Goal: Information Seeking & Learning: Learn about a topic

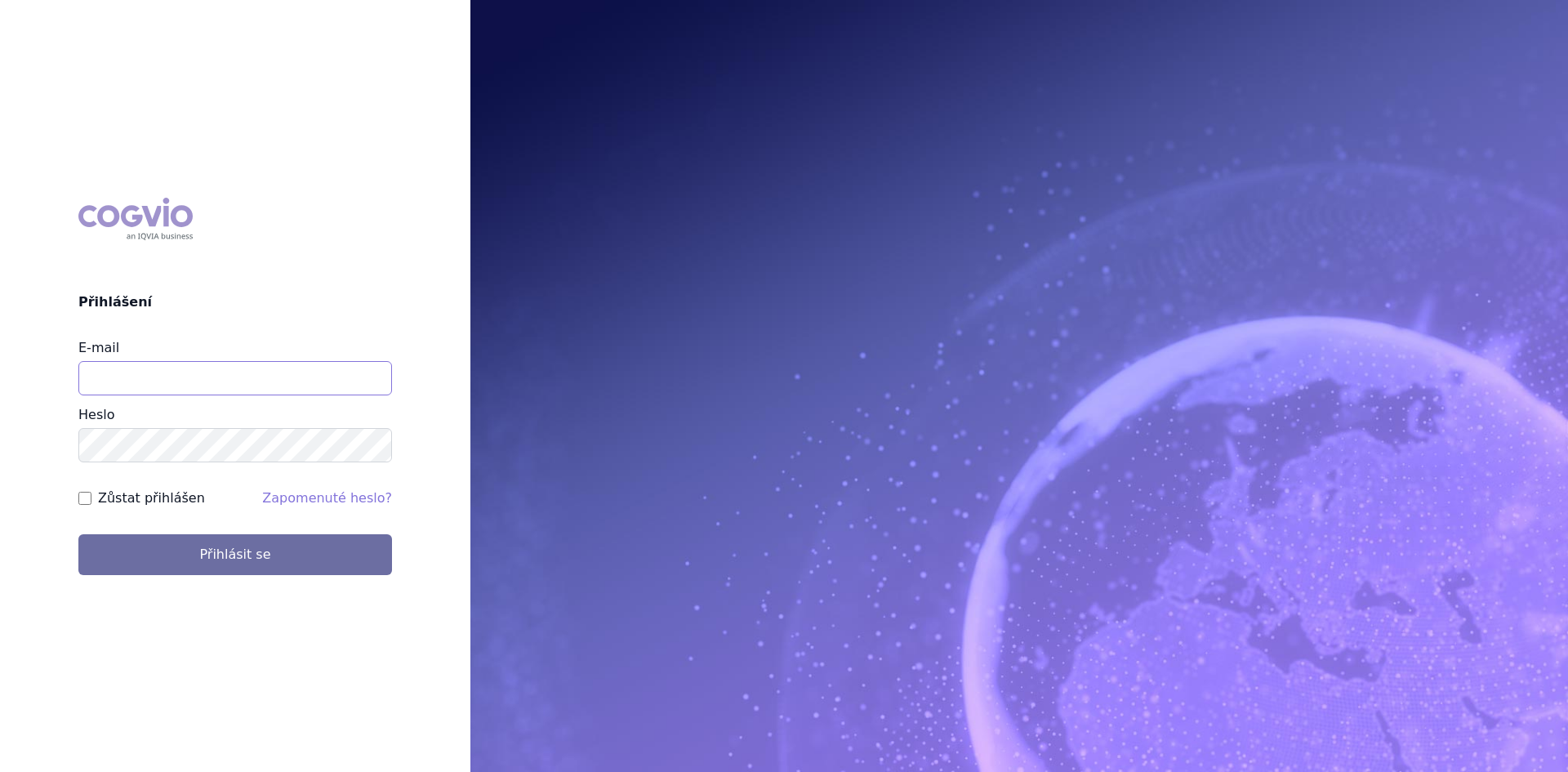
click at [135, 386] on input "E-mail" at bounding box center [235, 378] width 314 height 34
type input "gabriela.volfova@abbvie.com"
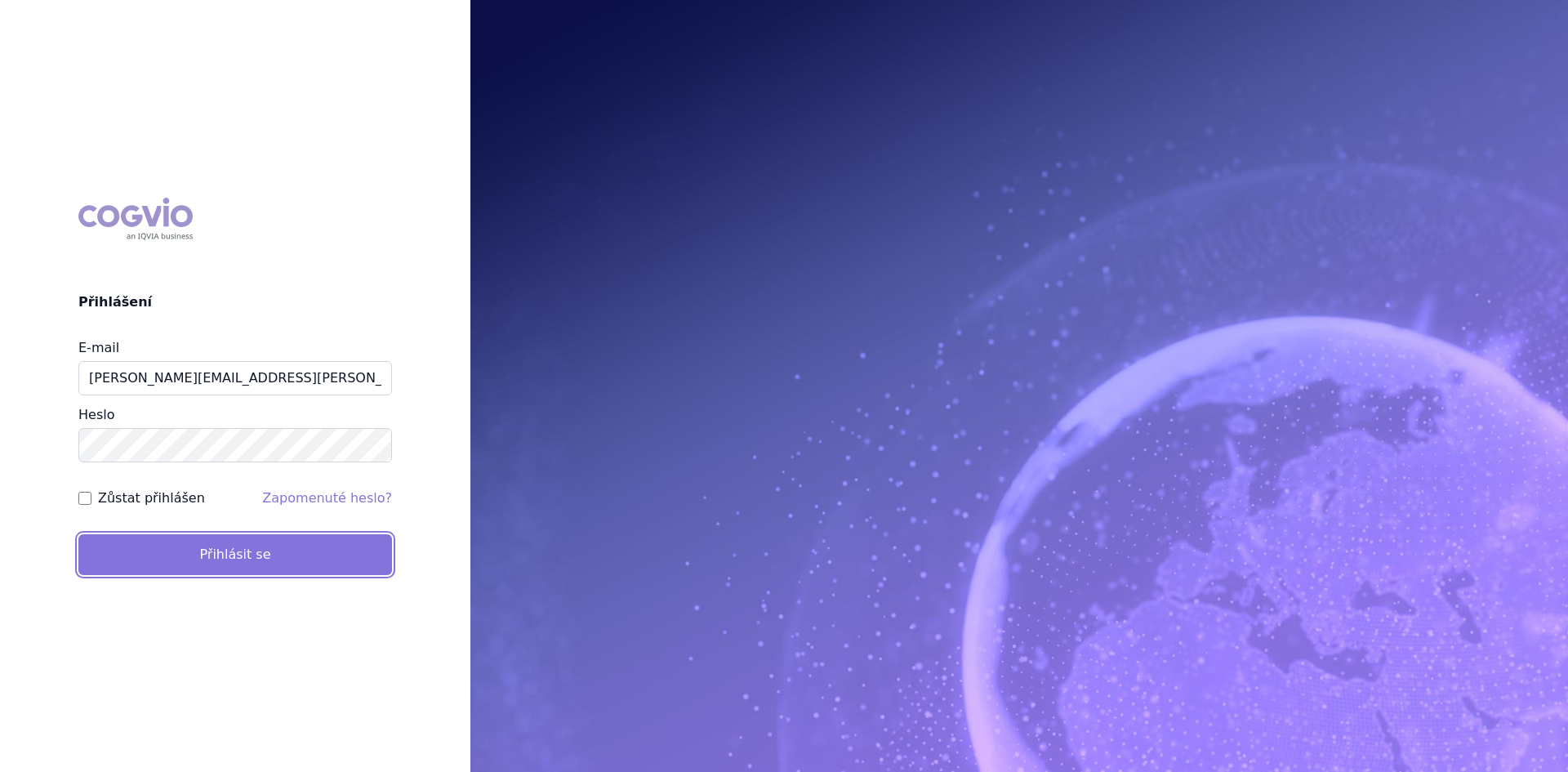
click at [277, 563] on button "Přihlásit se" at bounding box center [235, 555] width 314 height 41
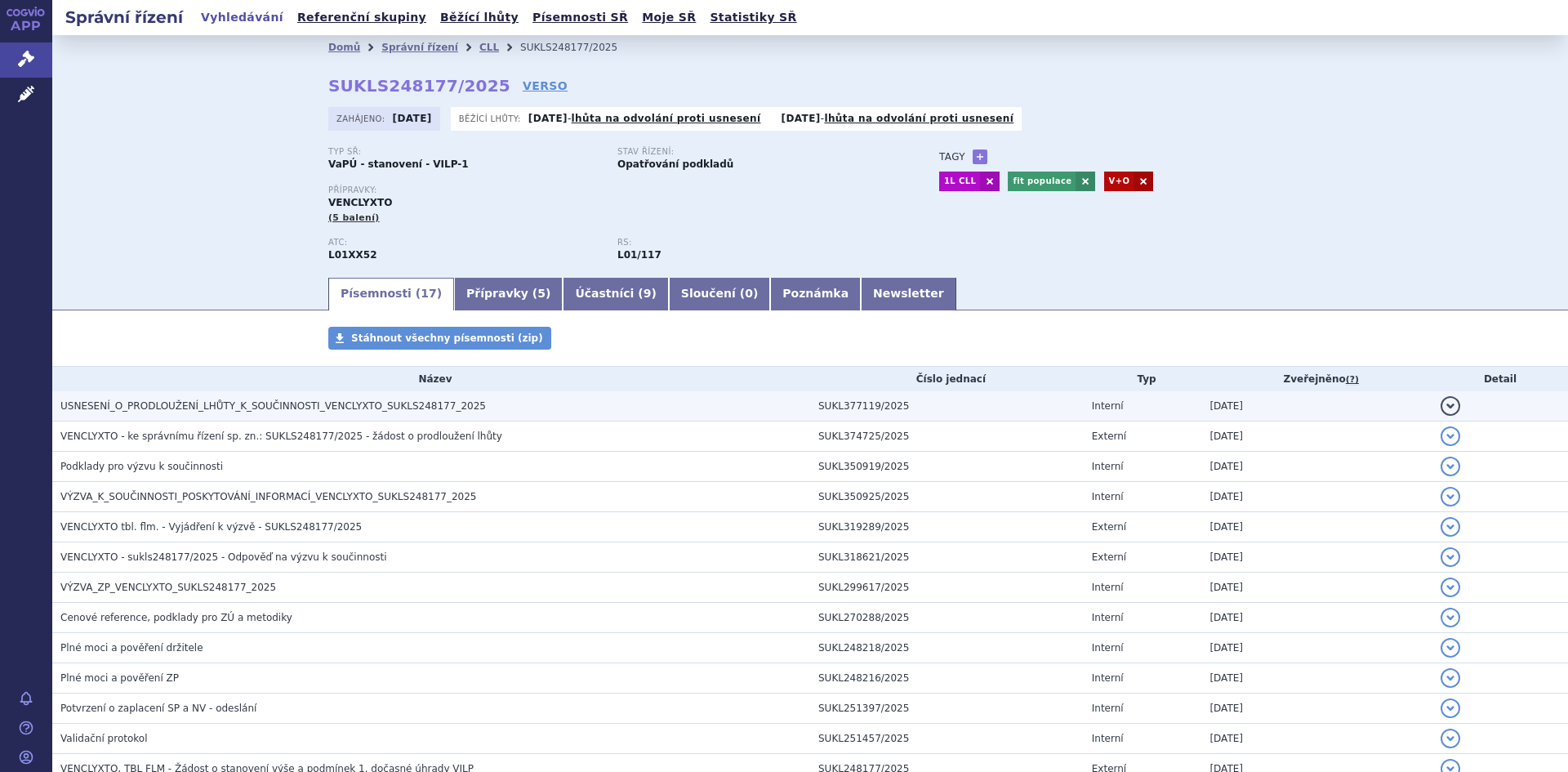
click at [472, 411] on h3 "USNESENÍ_O_PRODLOUŽENÍ_LHŮTY_K_SOUČINNOSTI_VENCLYXTO_SUKLS248177_2025" at bounding box center [435, 406] width 749 height 16
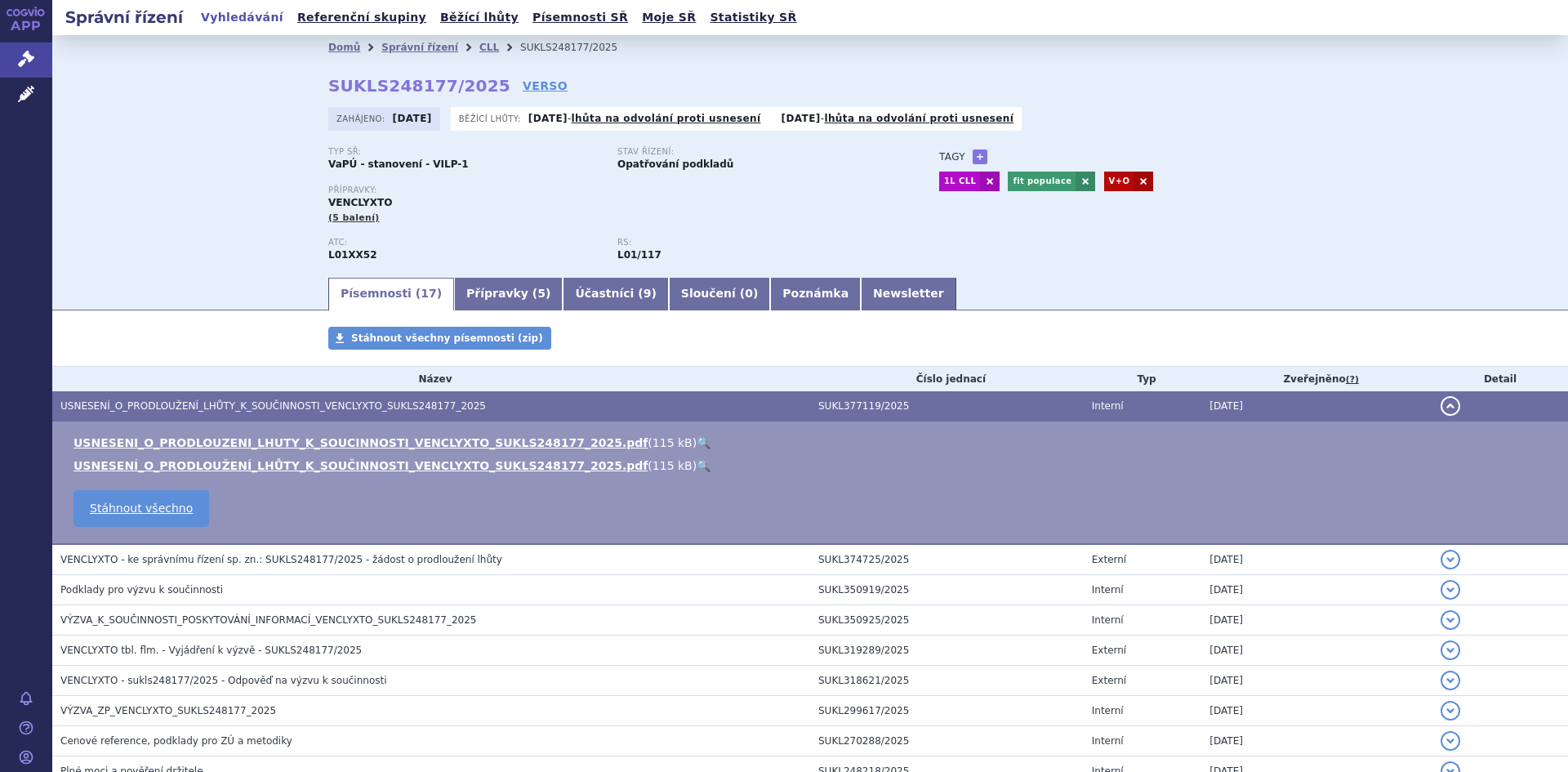
click at [697, 439] on link "🔍" at bounding box center [703, 442] width 13 height 13
click at [160, 192] on div "Domů Správní řízení CLL SUKLS248177/2025 SUKLS248177/2025 VERSO Zahájeno: 24.06…" at bounding box center [810, 155] width 1515 height 240
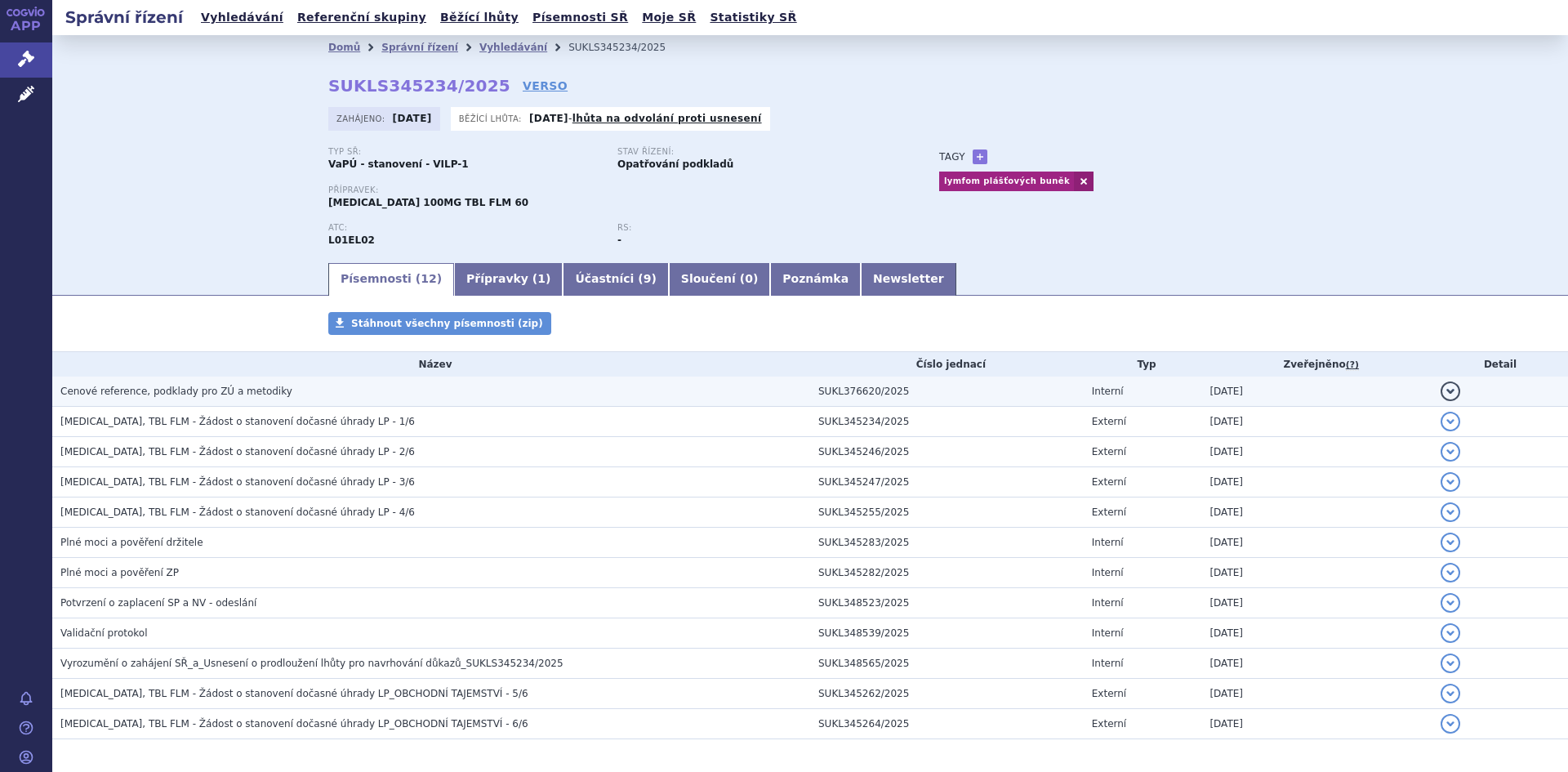
click at [266, 386] on h3 "Cenové reference, podklady pro ZÚ a metodiky" at bounding box center [435, 391] width 749 height 16
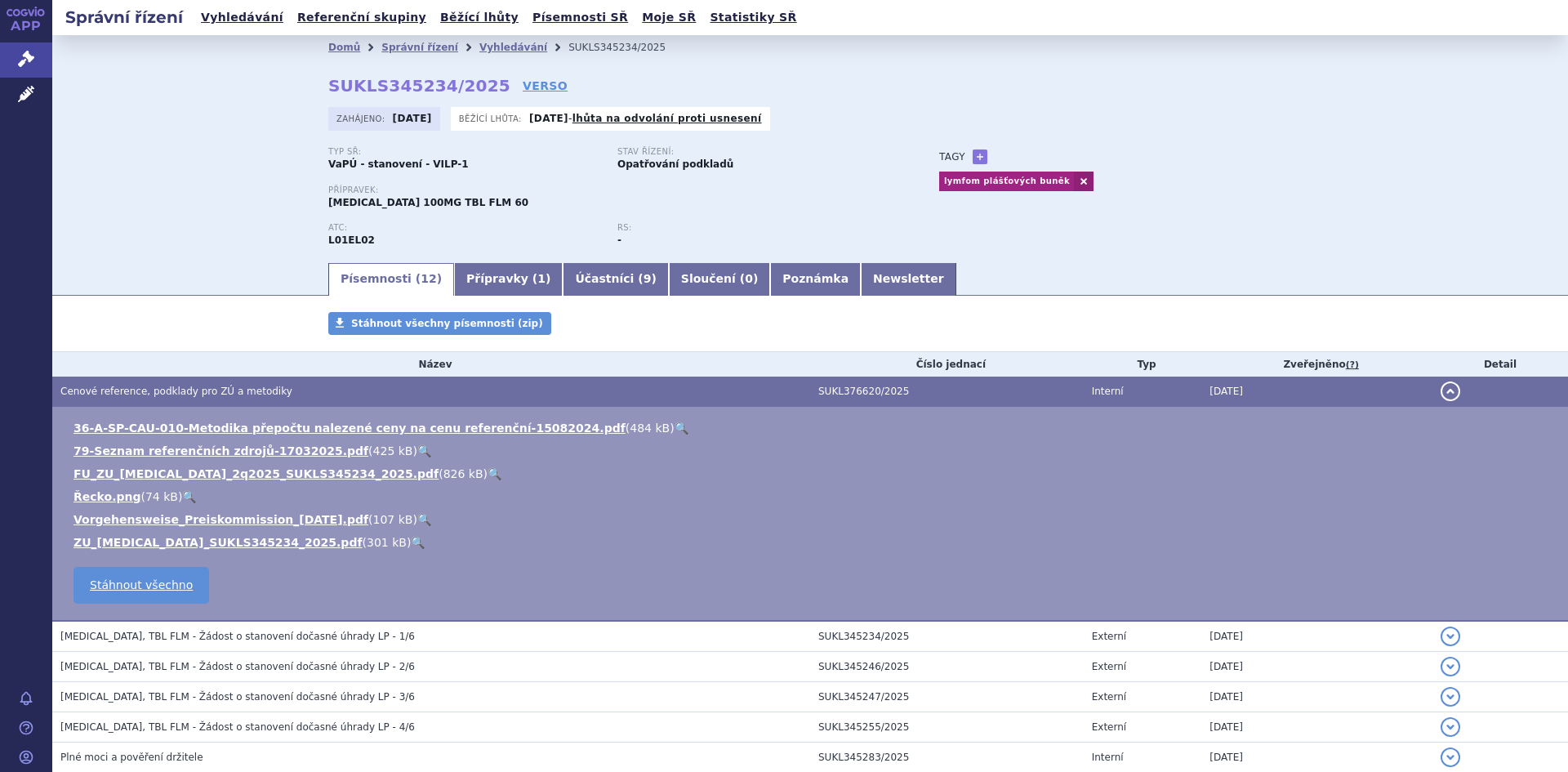
click at [488, 476] on link "🔍" at bounding box center [494, 473] width 13 height 13
click at [411, 544] on link "🔍" at bounding box center [417, 542] width 13 height 13
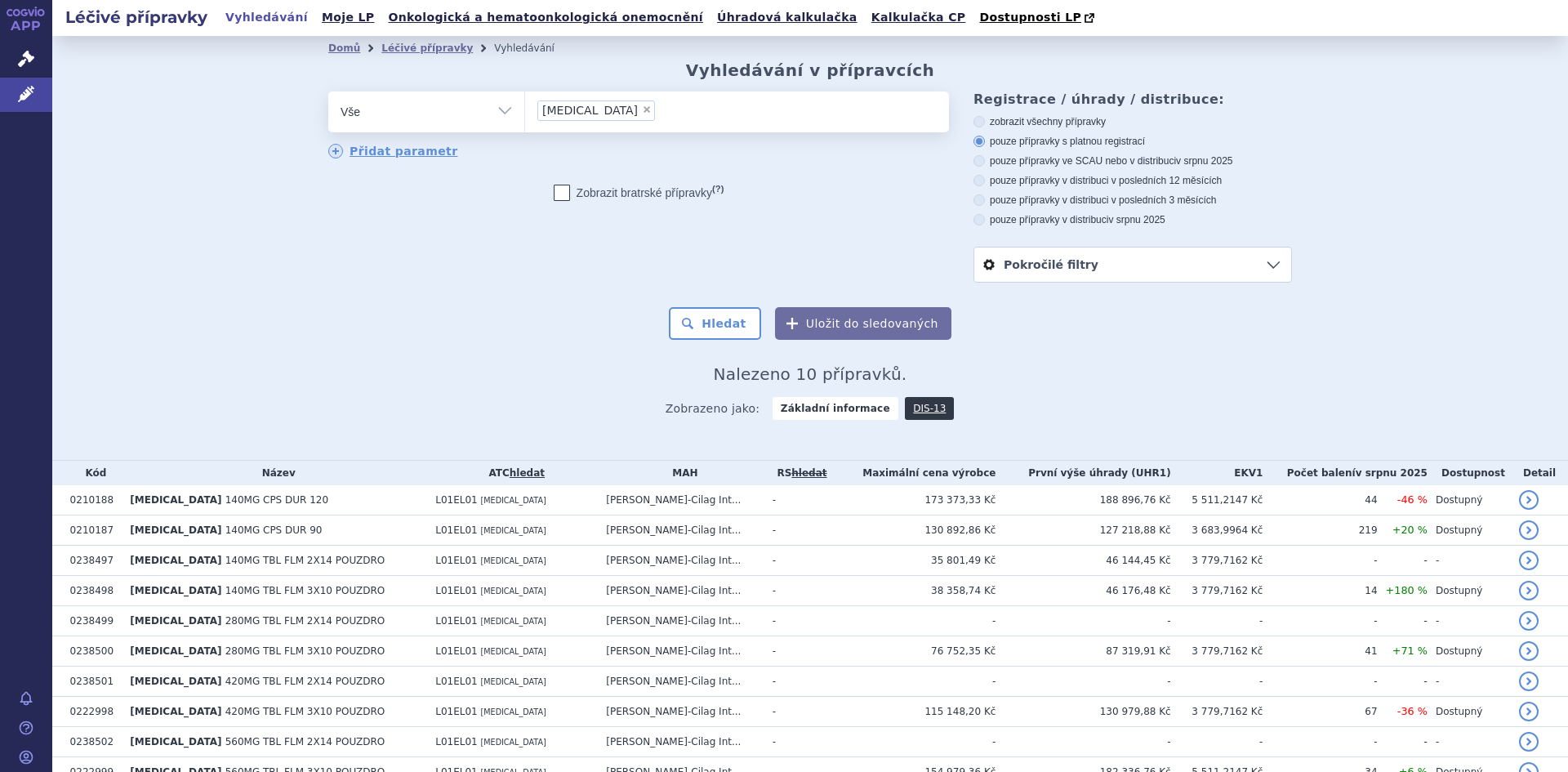
click at [31, 15] on icon at bounding box center [31, 13] width 6 height 7
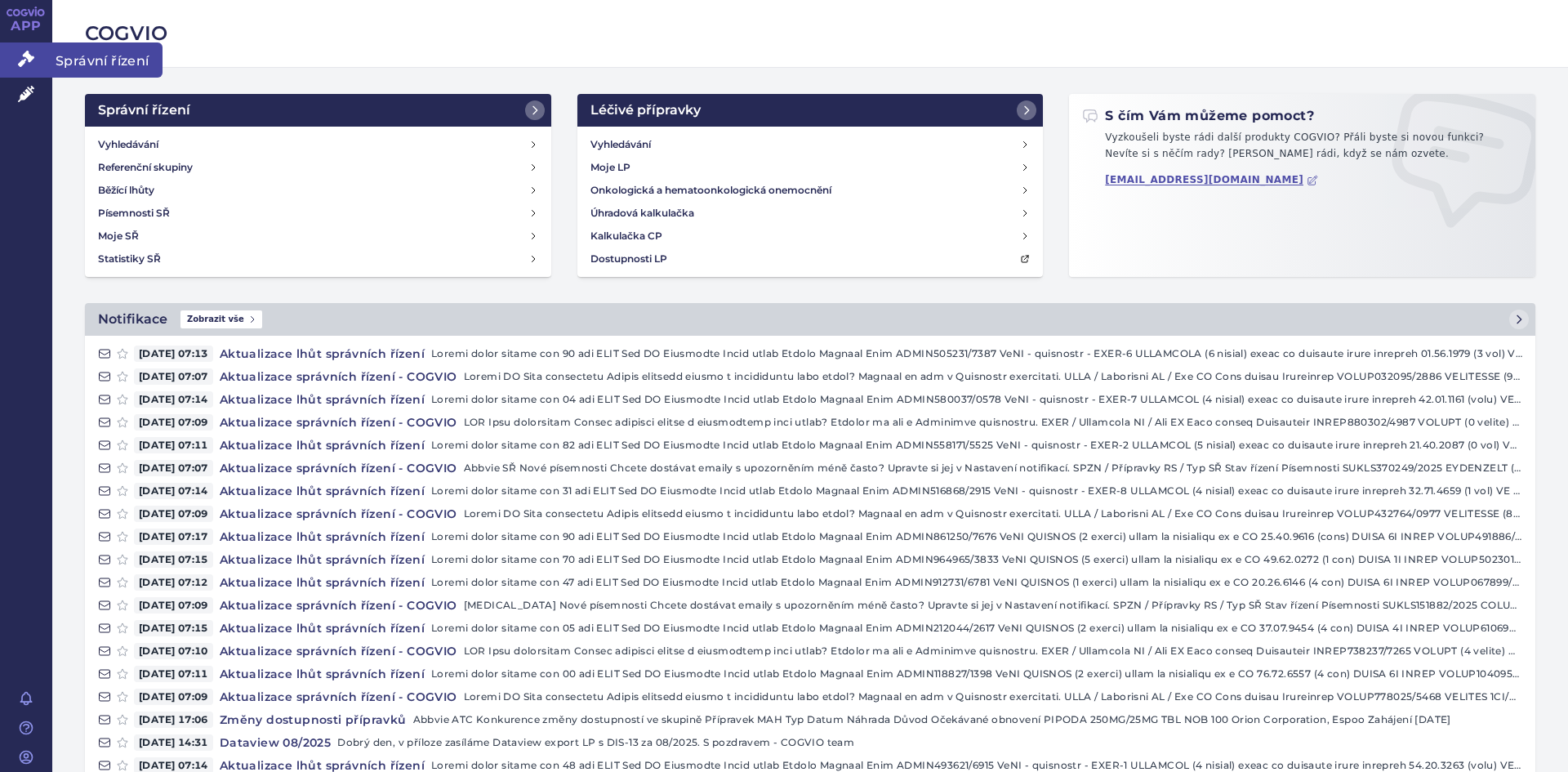
click at [31, 63] on icon at bounding box center [26, 58] width 16 height 16
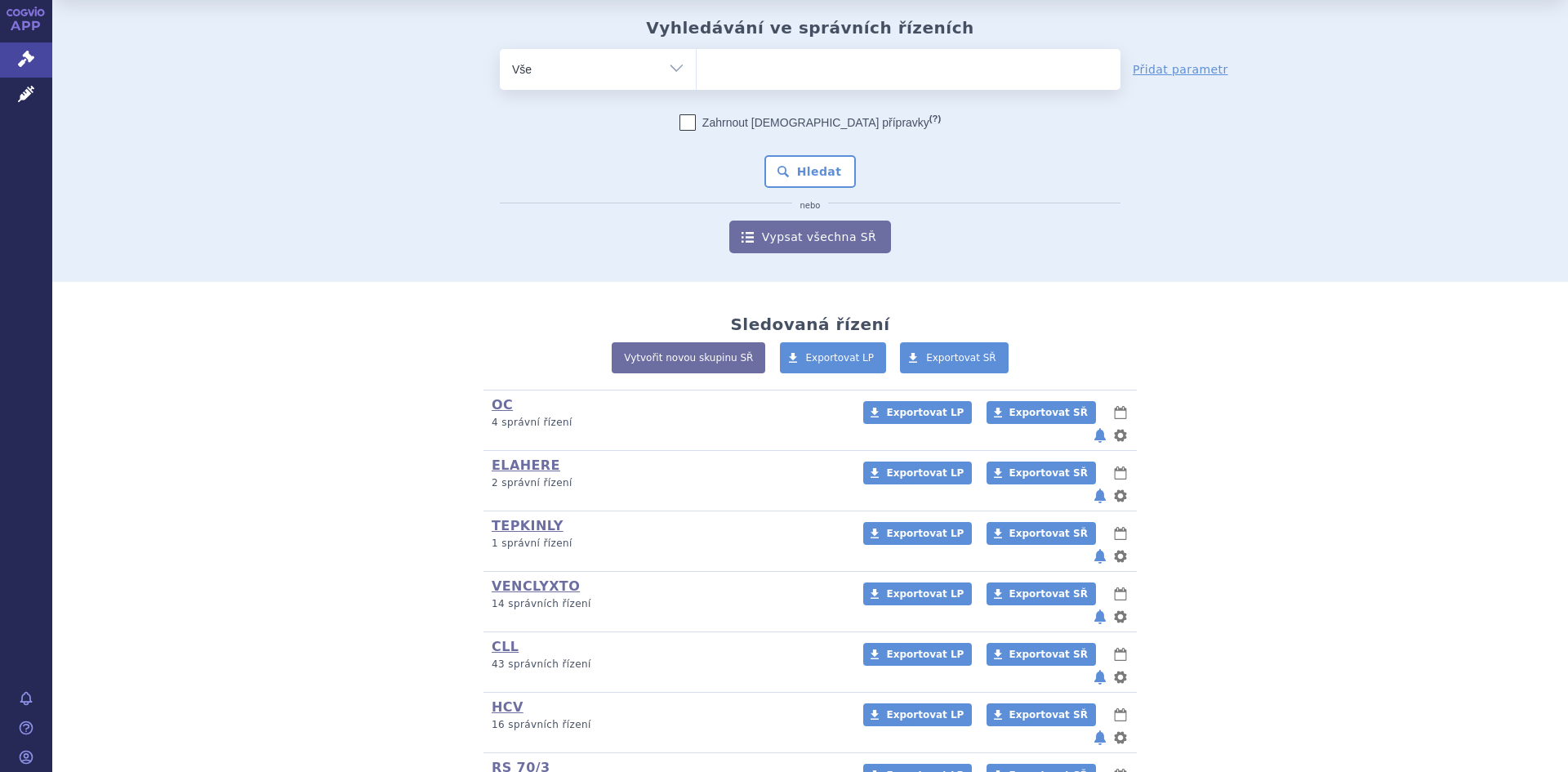
scroll to position [82, 0]
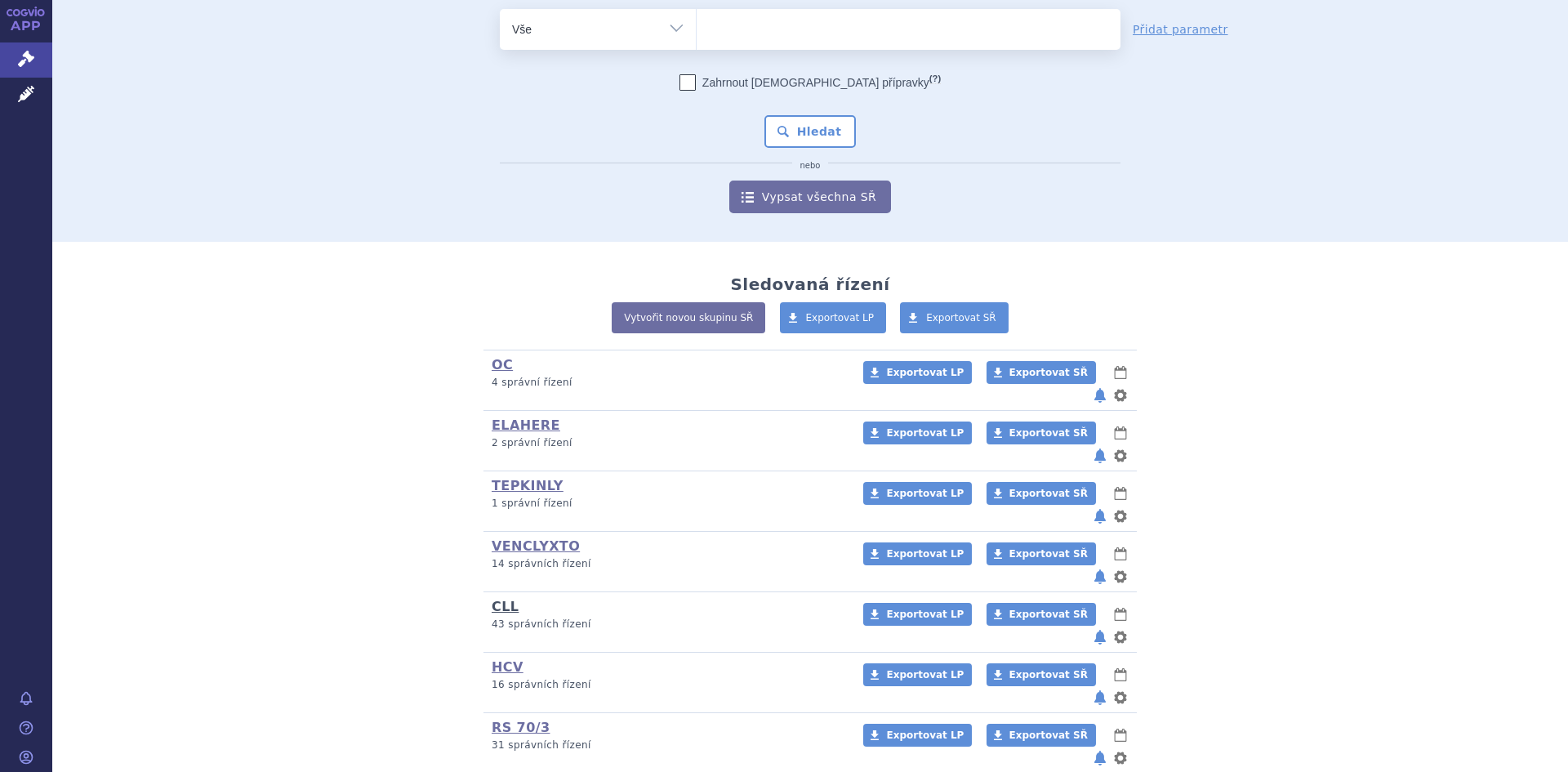
click at [500, 599] on link "CLL" at bounding box center [505, 606] width 27 height 15
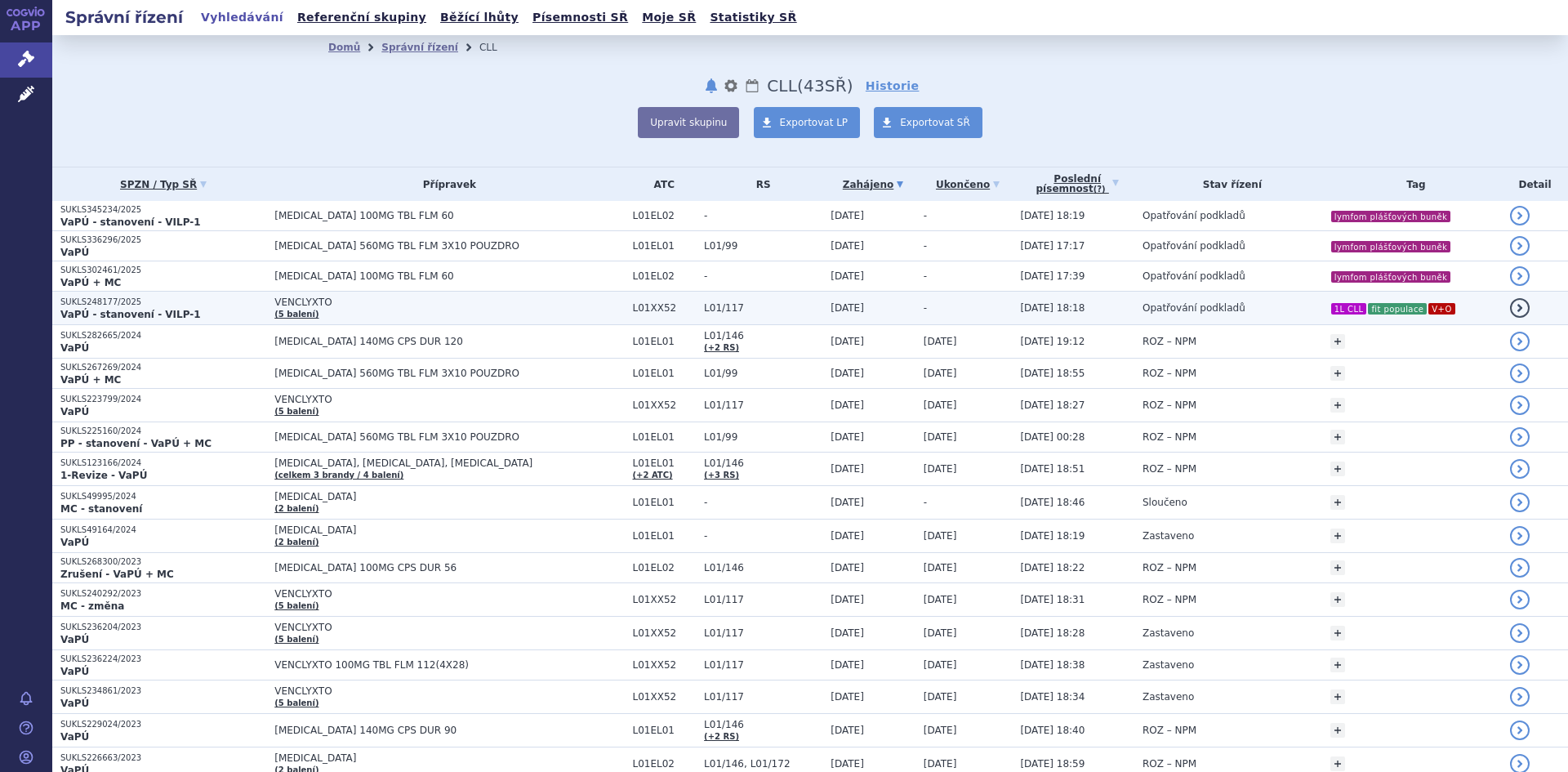
click at [361, 308] on td "VENCLYXTO (5 balení)" at bounding box center [445, 308] width 358 height 33
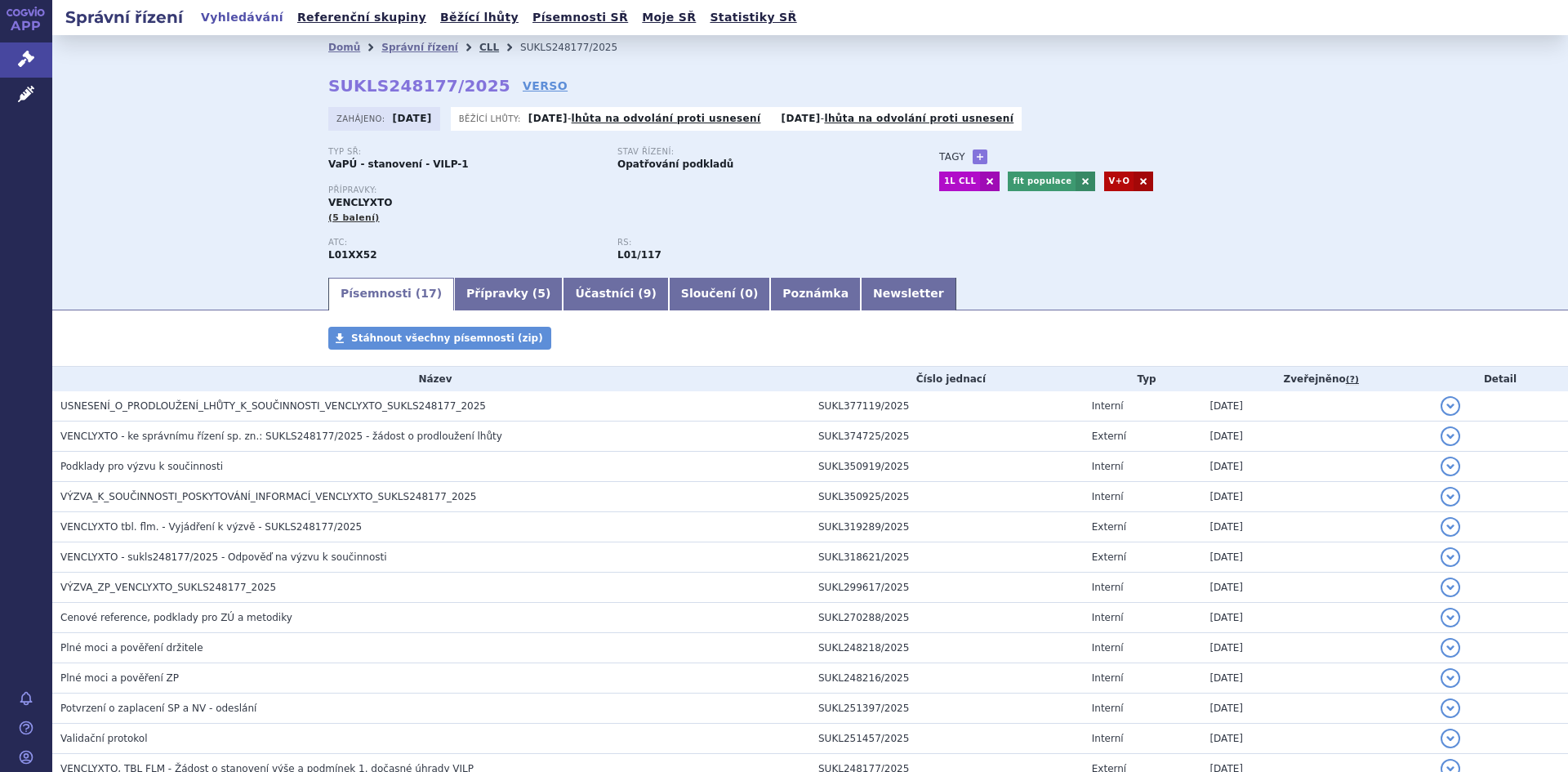
click at [480, 46] on link "CLL" at bounding box center [489, 47] width 20 height 12
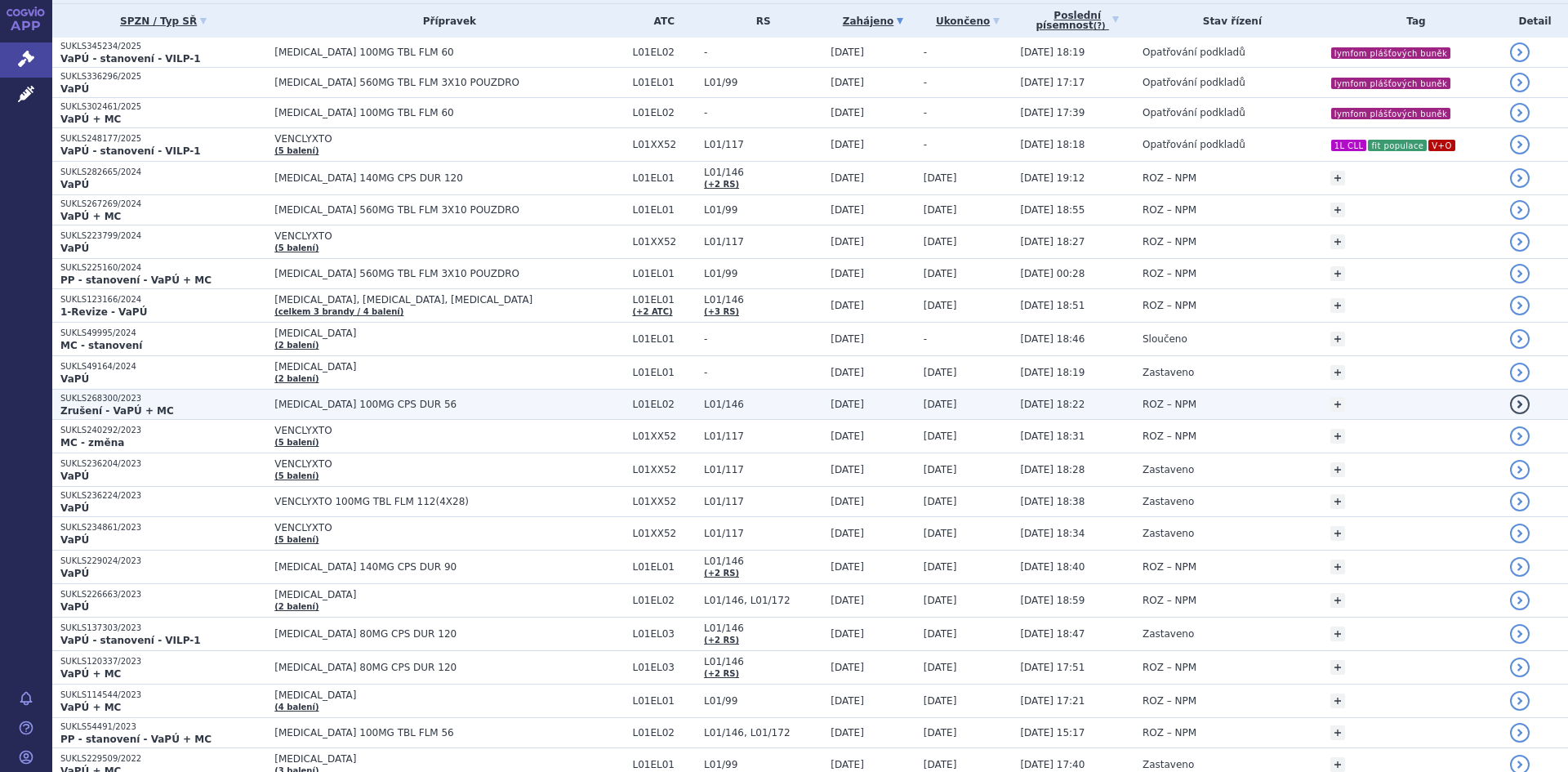
scroll to position [245, 0]
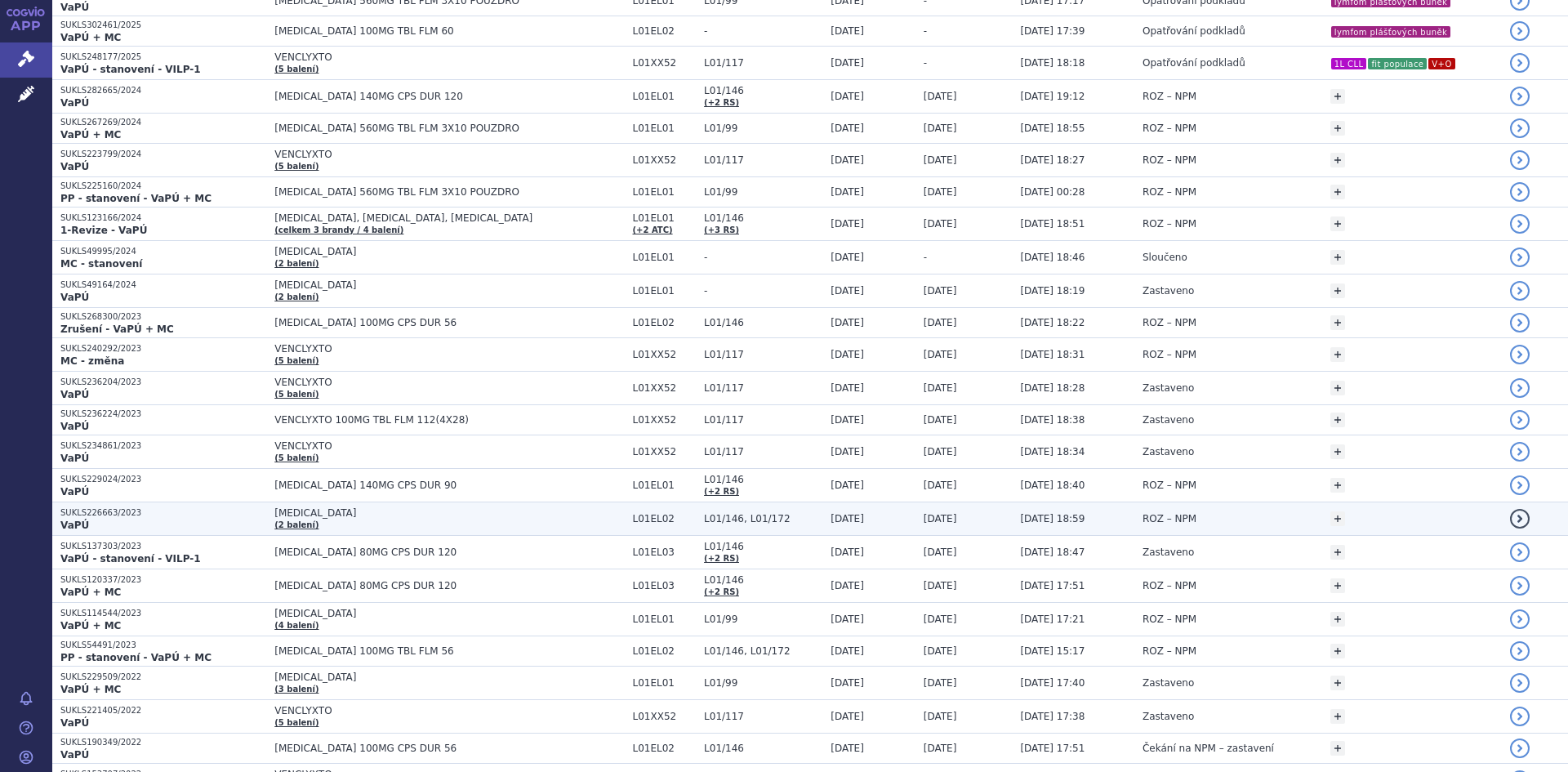
click at [352, 508] on span "[MEDICAL_DATA]" at bounding box center [449, 513] width 350 height 12
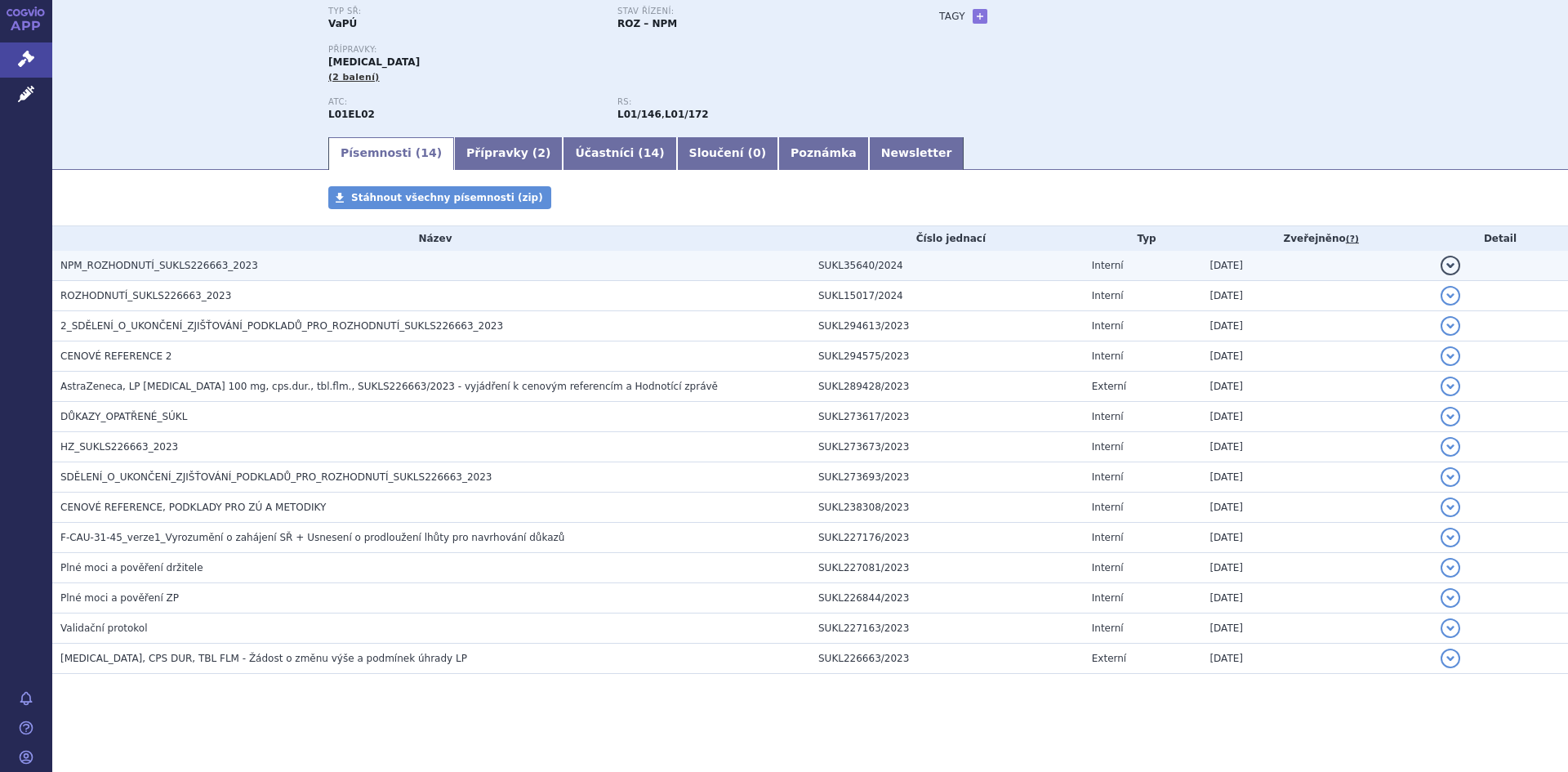
scroll to position [59, 0]
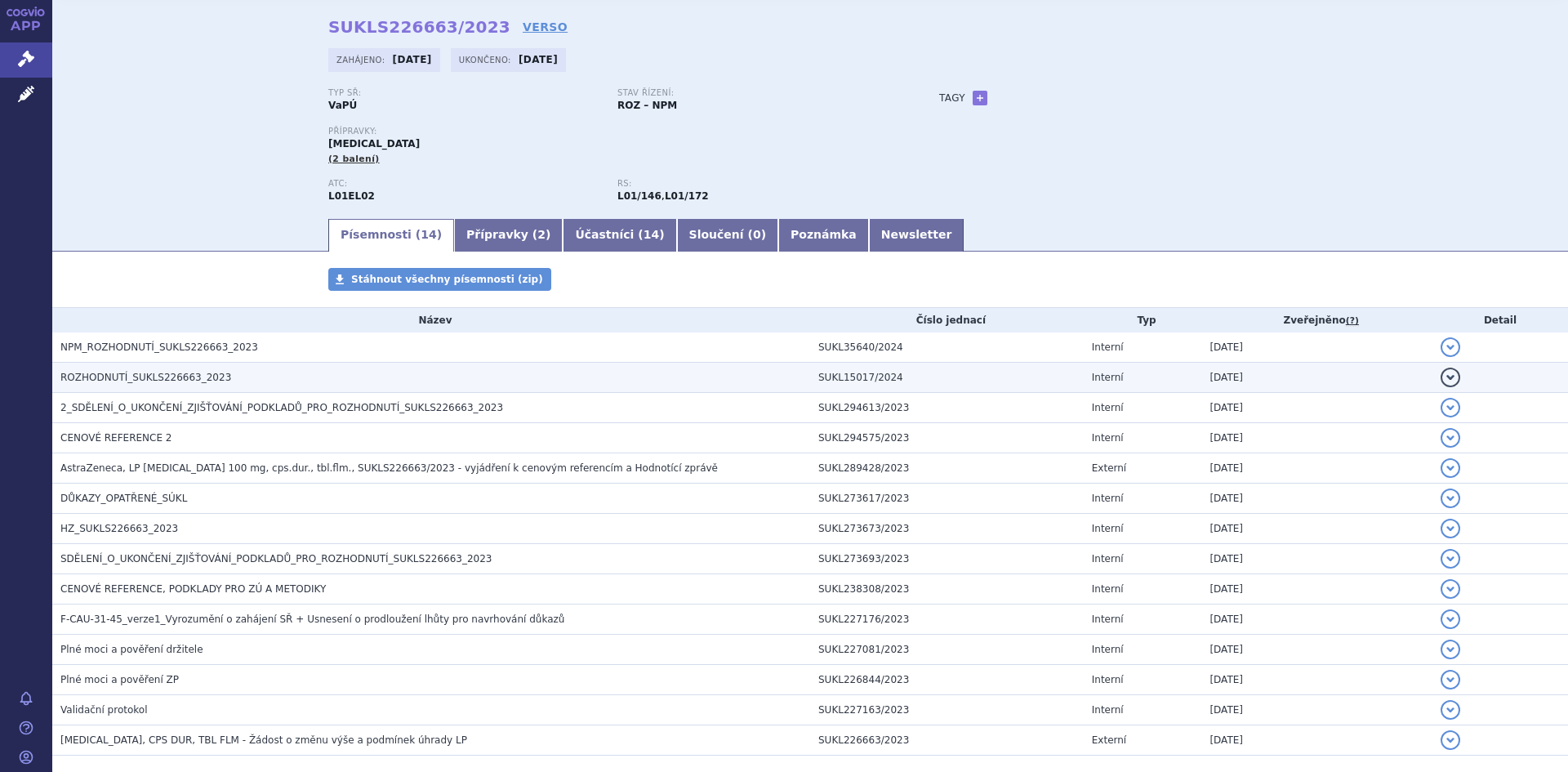
click at [202, 370] on h3 "ROZHODNUTÍ_SUKLS226663_2023" at bounding box center [435, 377] width 749 height 16
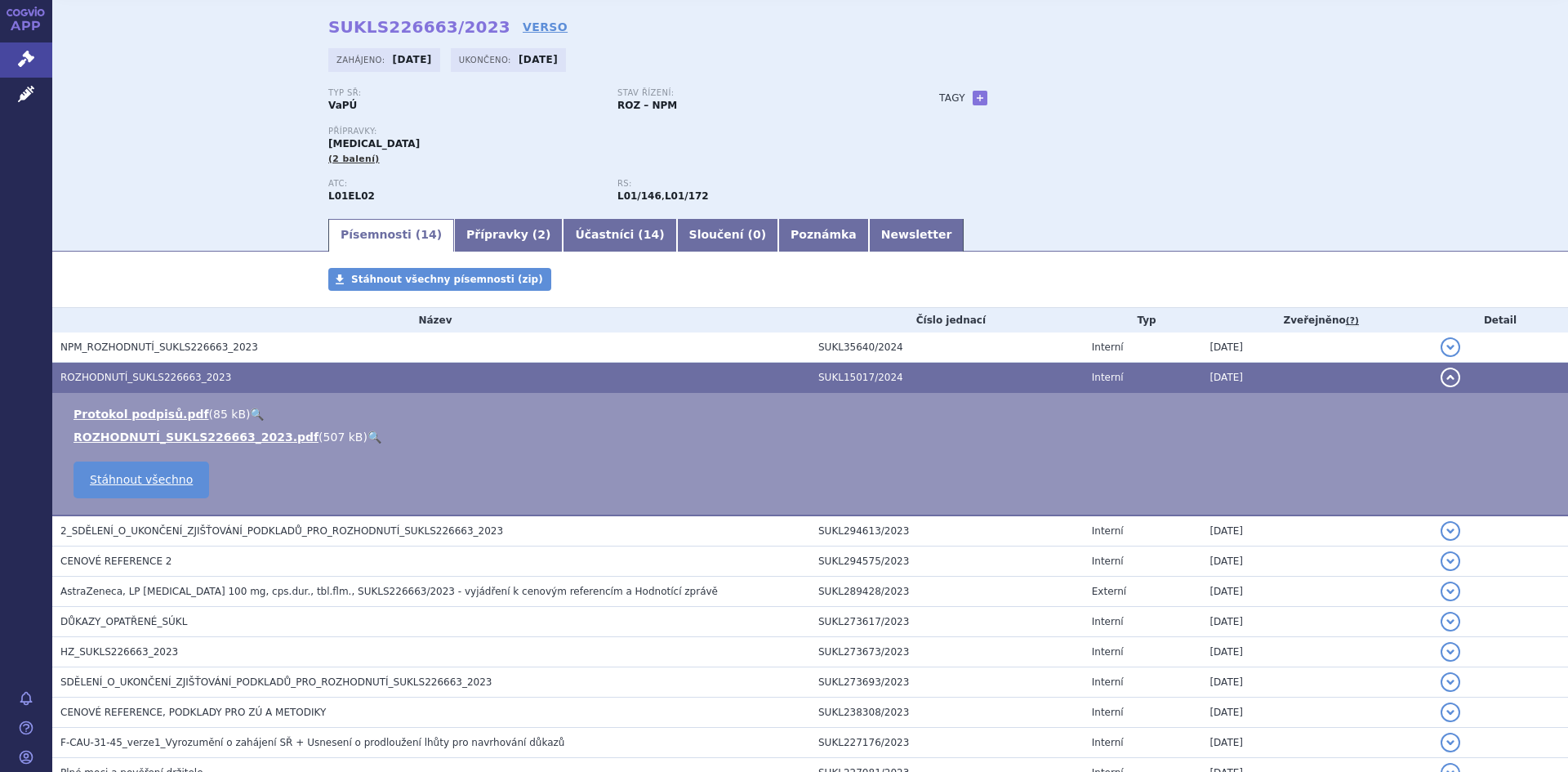
click at [368, 430] on link "🔍" at bounding box center [374, 437] width 13 height 13
click at [32, 46] on link "Správní řízení" at bounding box center [26, 59] width 52 height 34
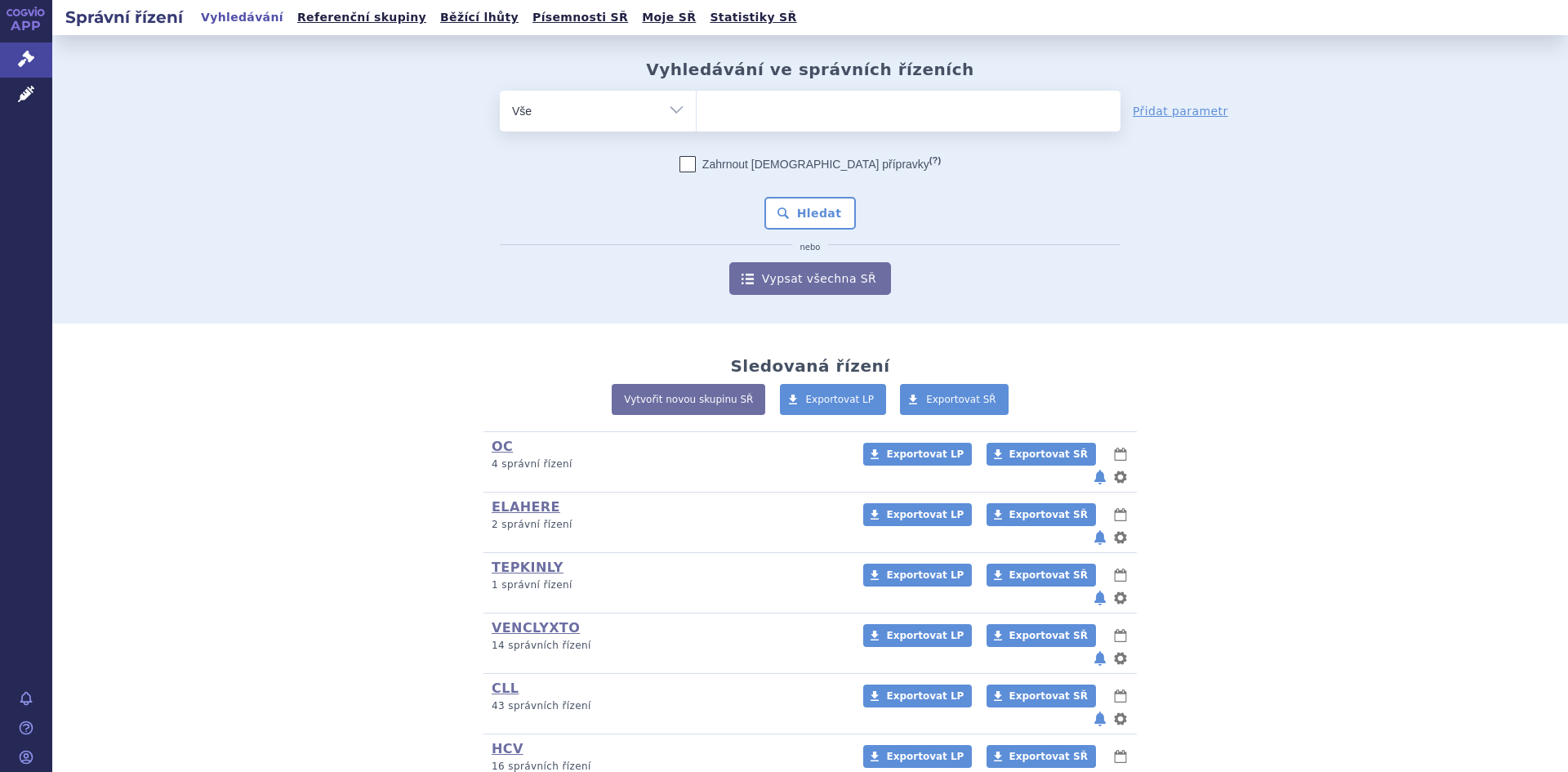
scroll to position [654, 0]
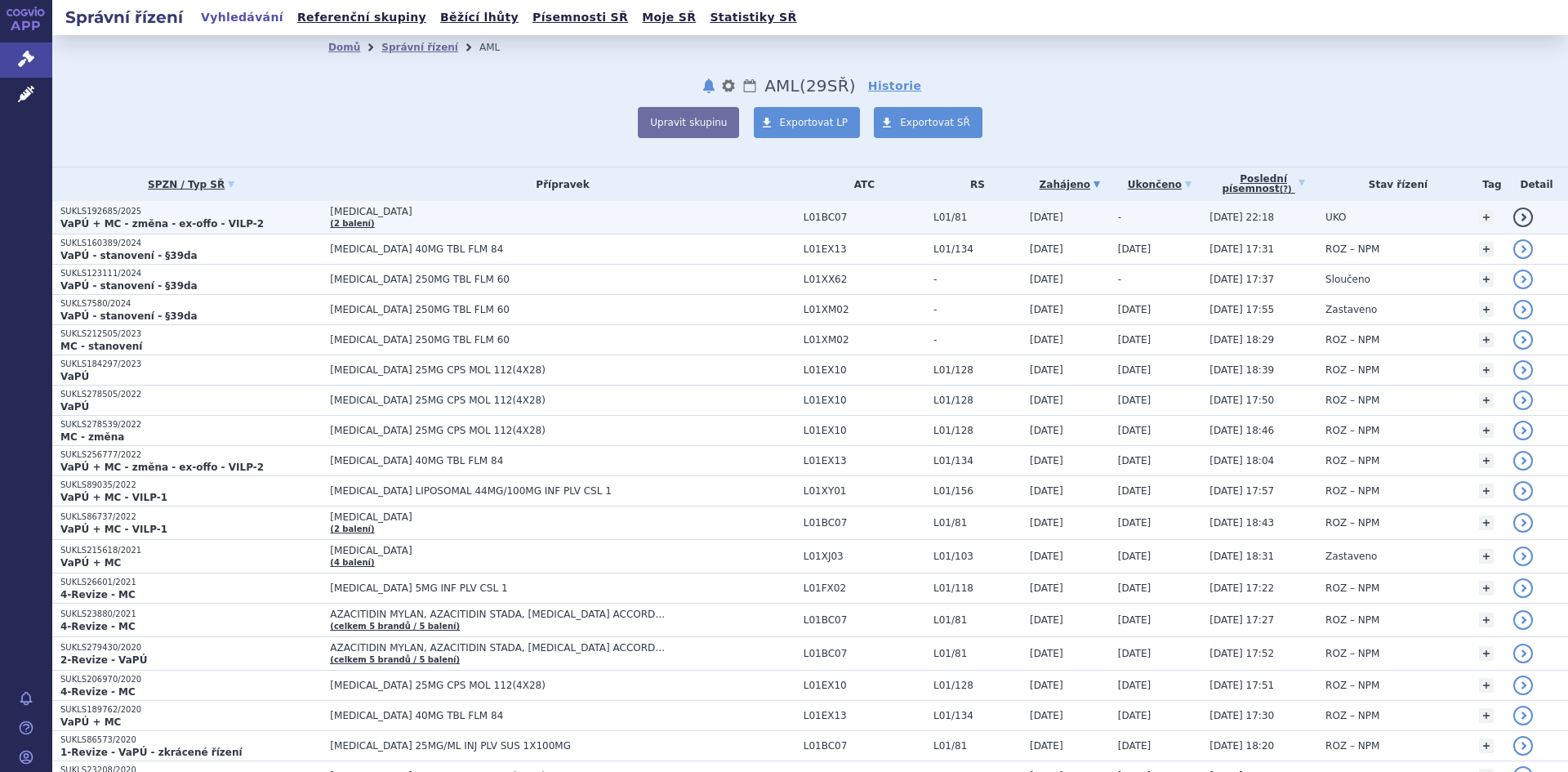
click at [252, 222] on p "VaPÚ + MC - změna - ex-offo - VILP-2" at bounding box center [190, 223] width 261 height 13
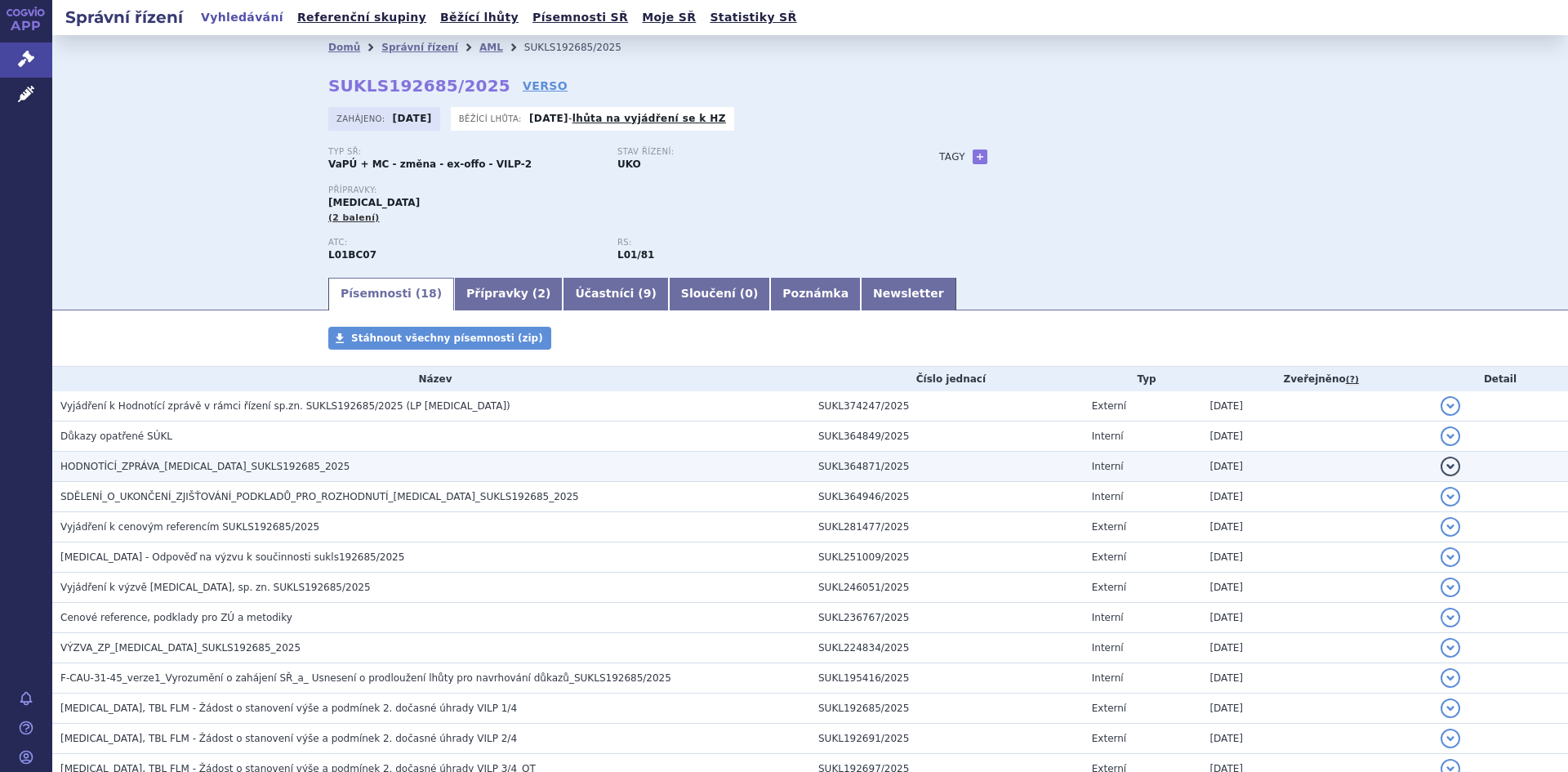
click at [240, 470] on span "HODNOTÍCÍ_ZPRÁVA_[MEDICAL_DATA]_SUKLS192685_2025" at bounding box center [204, 466] width 290 height 12
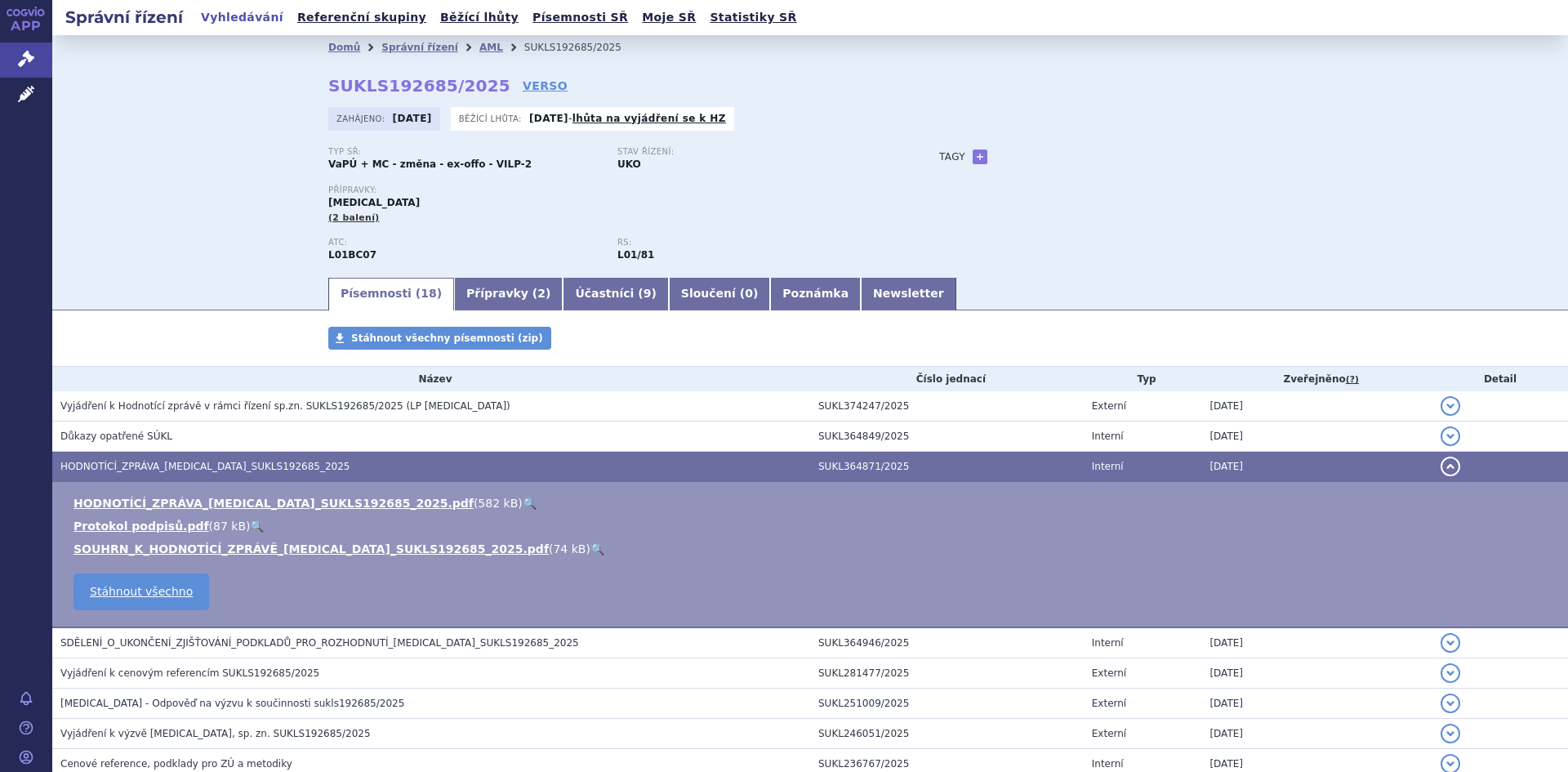
click at [523, 506] on link "🔍" at bounding box center [529, 503] width 13 height 13
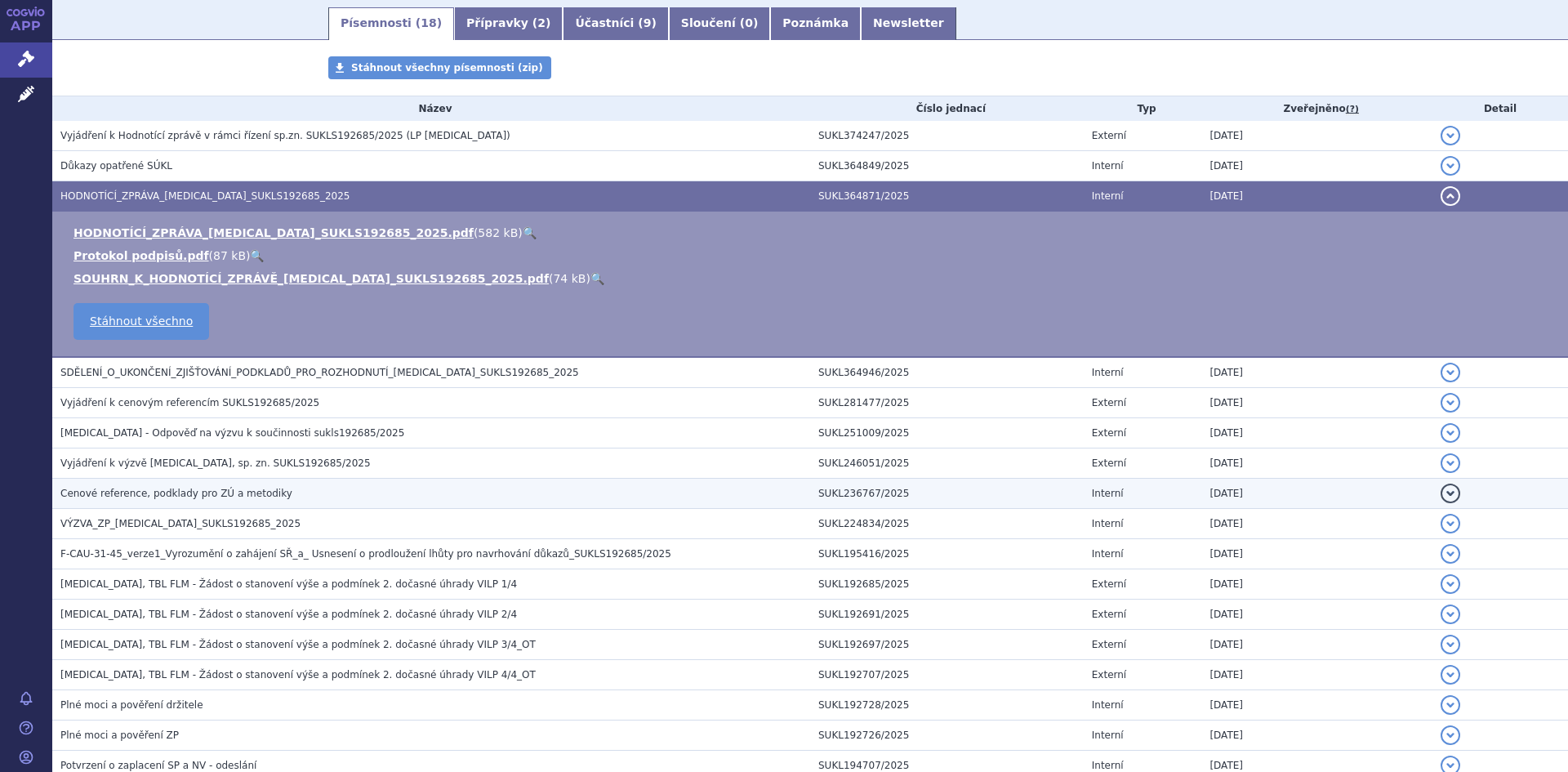
scroll to position [407, 0]
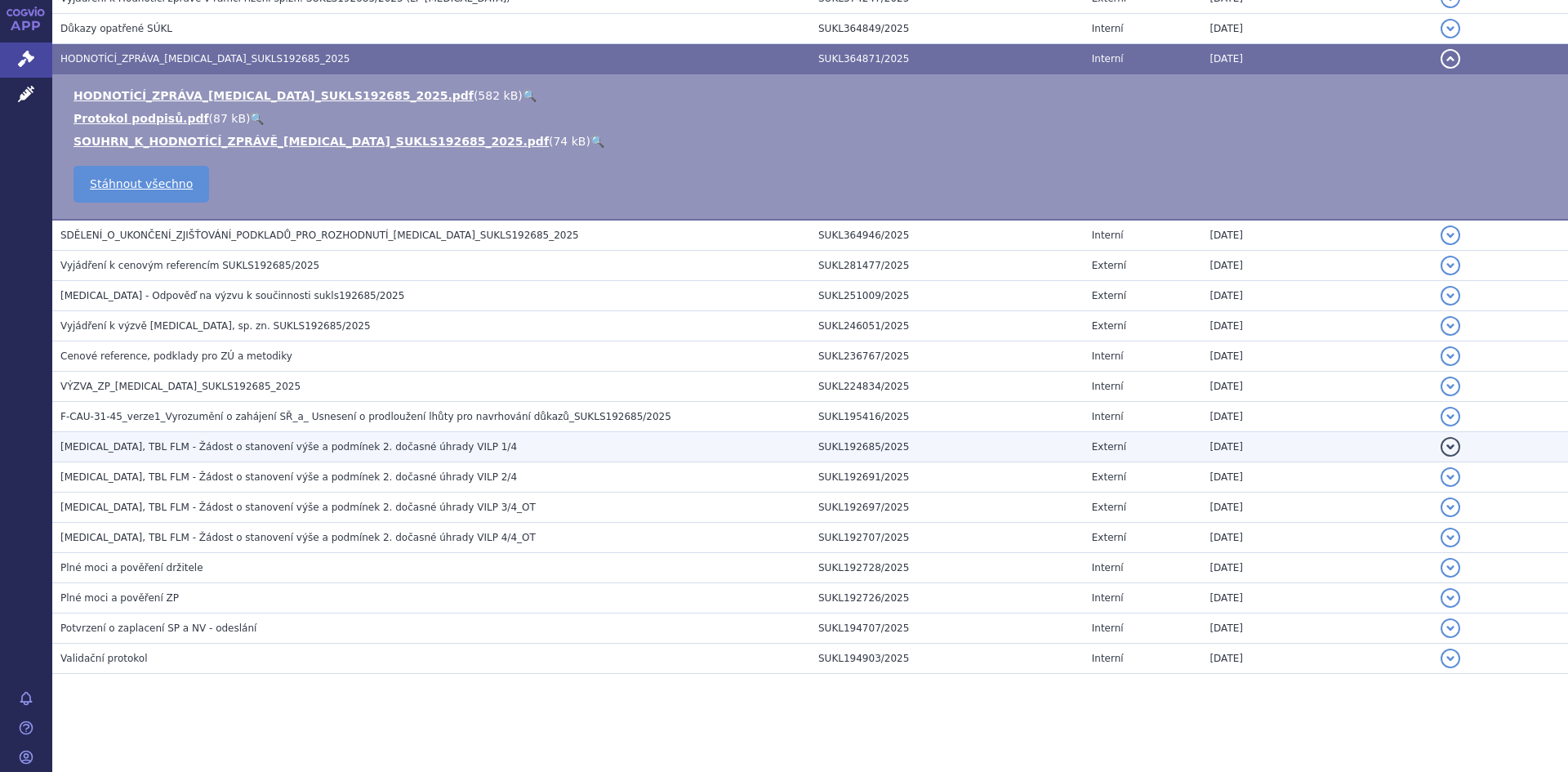
click at [380, 445] on span "[MEDICAL_DATA], TBL FLM - Žádost o stanovení výše a podmínek 2. dočasné úhrady …" at bounding box center [288, 447] width 456 height 12
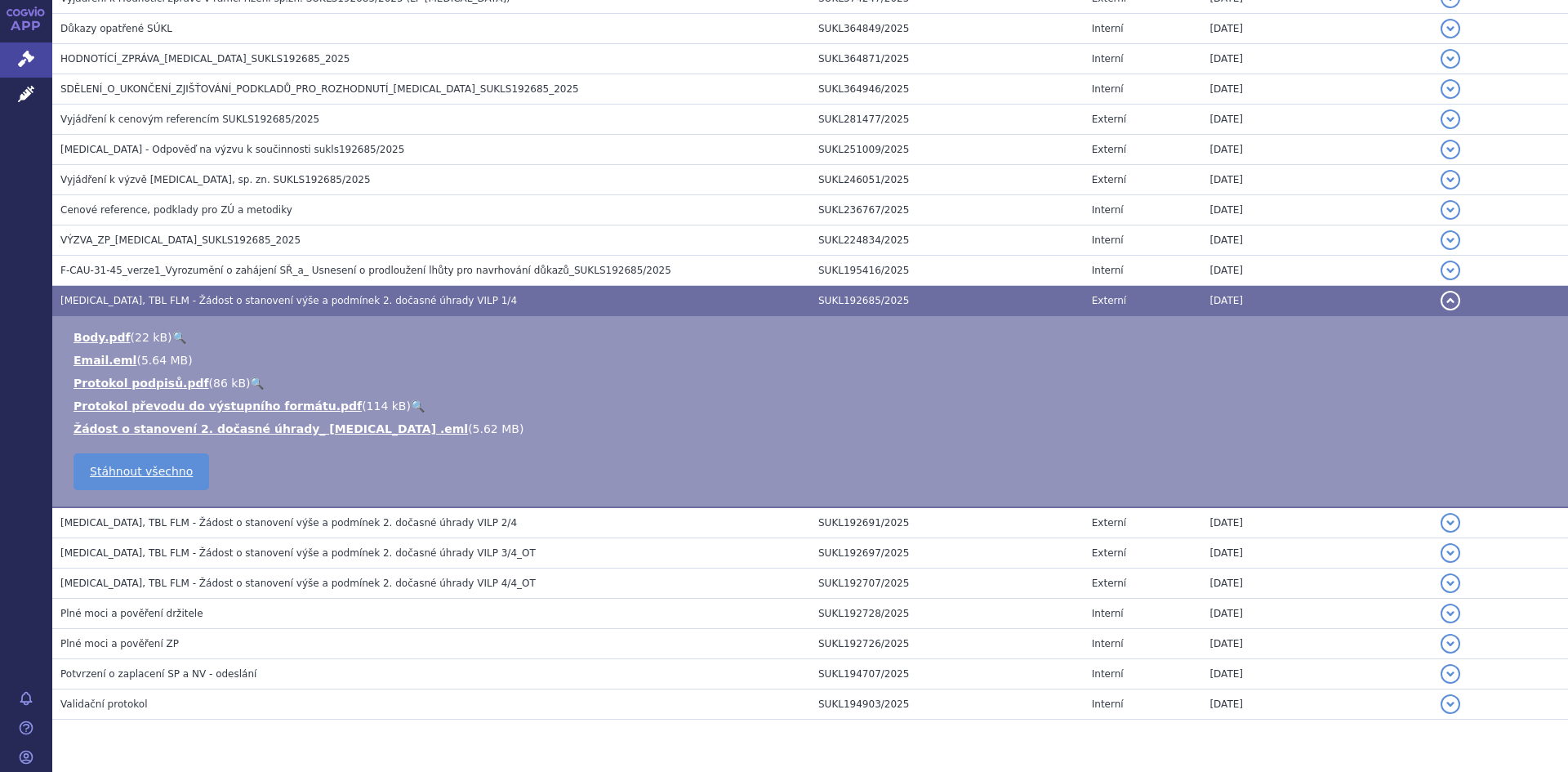
click at [172, 334] on link "🔍" at bounding box center [178, 337] width 13 height 13
click at [318, 431] on link "Žádost o stanovení 2. dočasné úhrady_ [MEDICAL_DATA] .eml" at bounding box center [271, 429] width 394 height 13
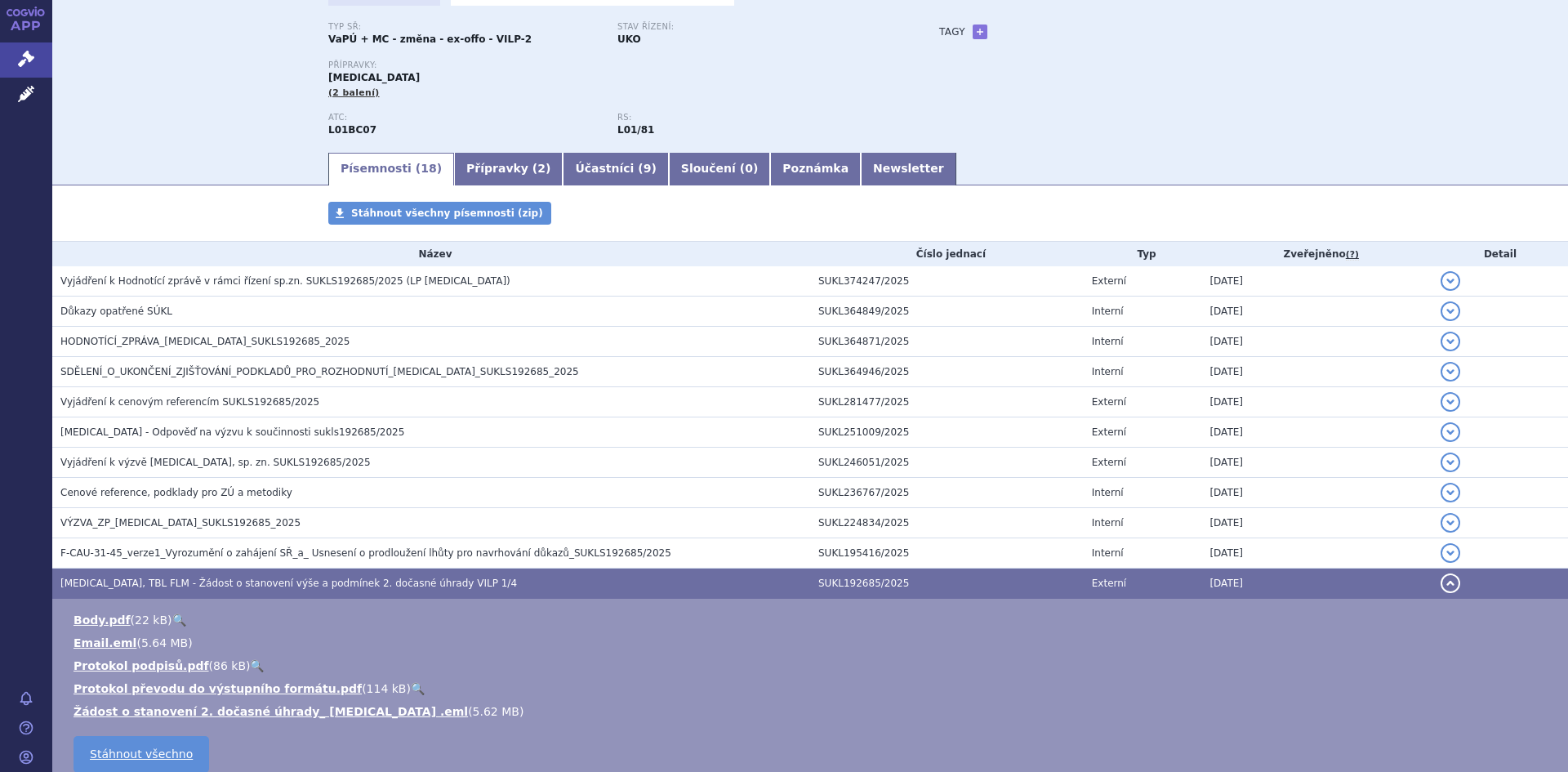
scroll to position [0, 0]
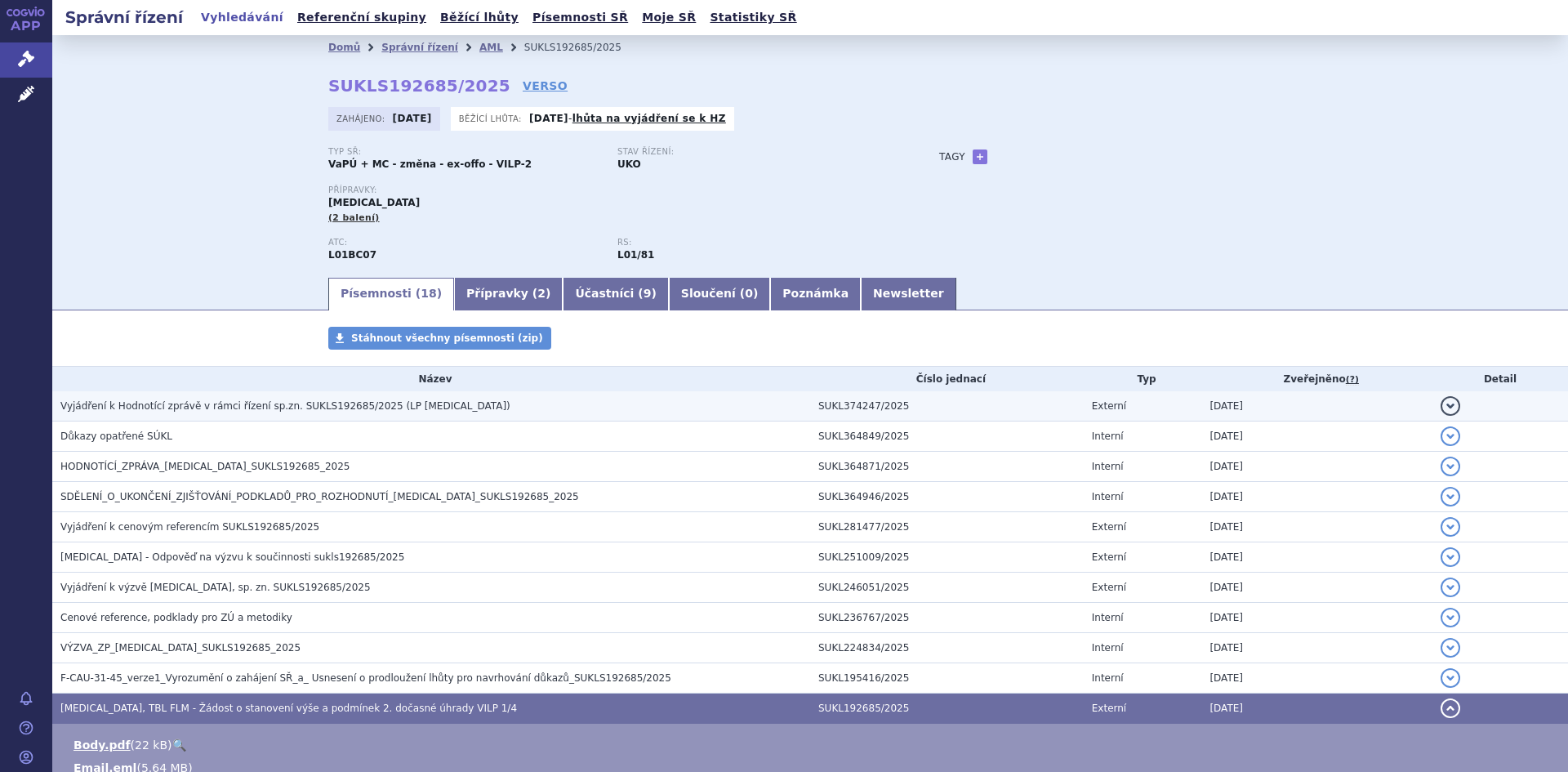
click at [265, 407] on span "Vyjádření k Hodnotící zprávě v rámci řízení sp.zn. SUKLS192685/2025 (LP Onureg)" at bounding box center [285, 405] width 450 height 12
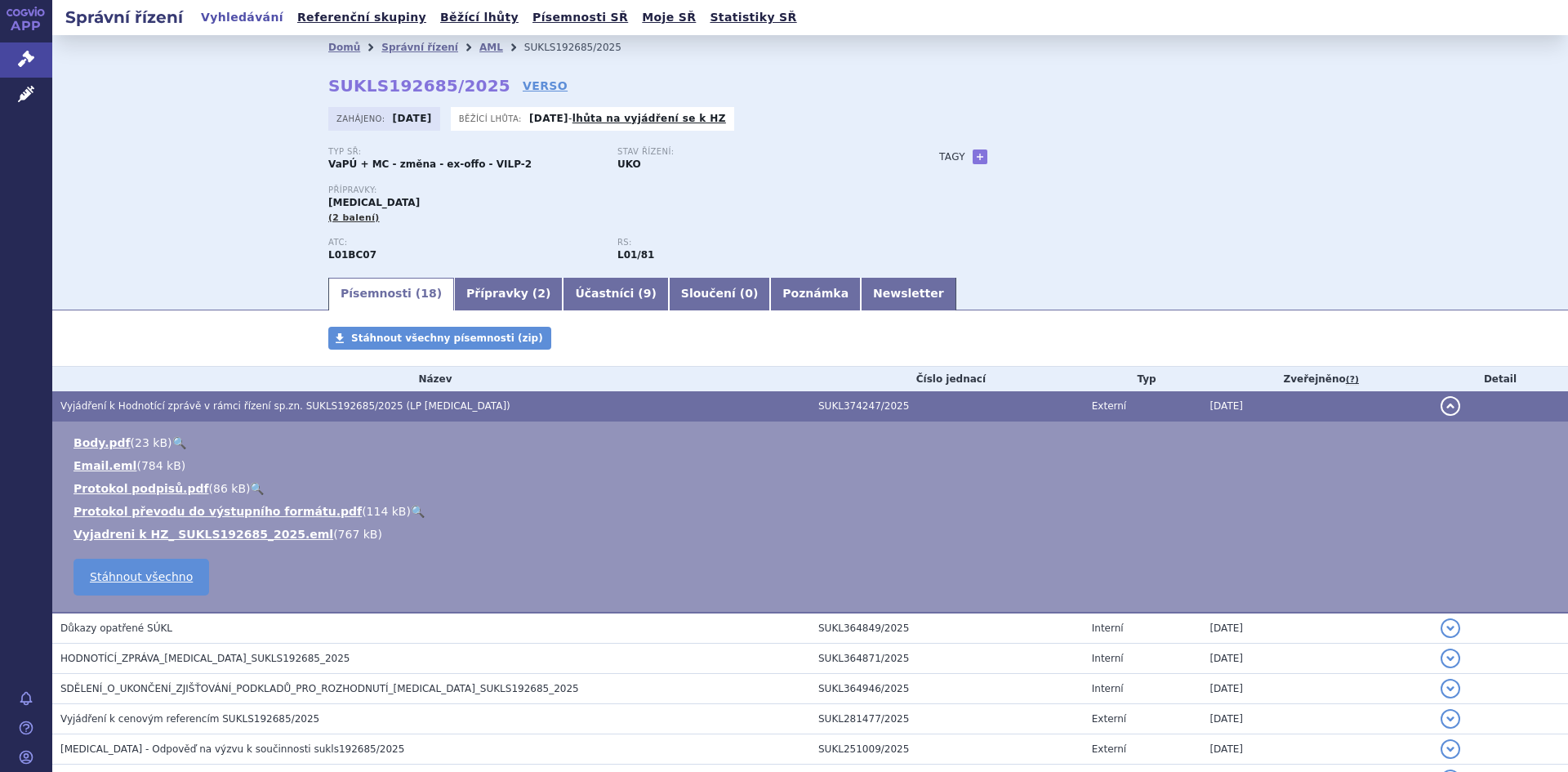
click at [265, 407] on span "Vyjádření k Hodnotící zprávě v rámci řízení sp.zn. SUKLS192685/2025 (LP Onureg)" at bounding box center [285, 405] width 450 height 12
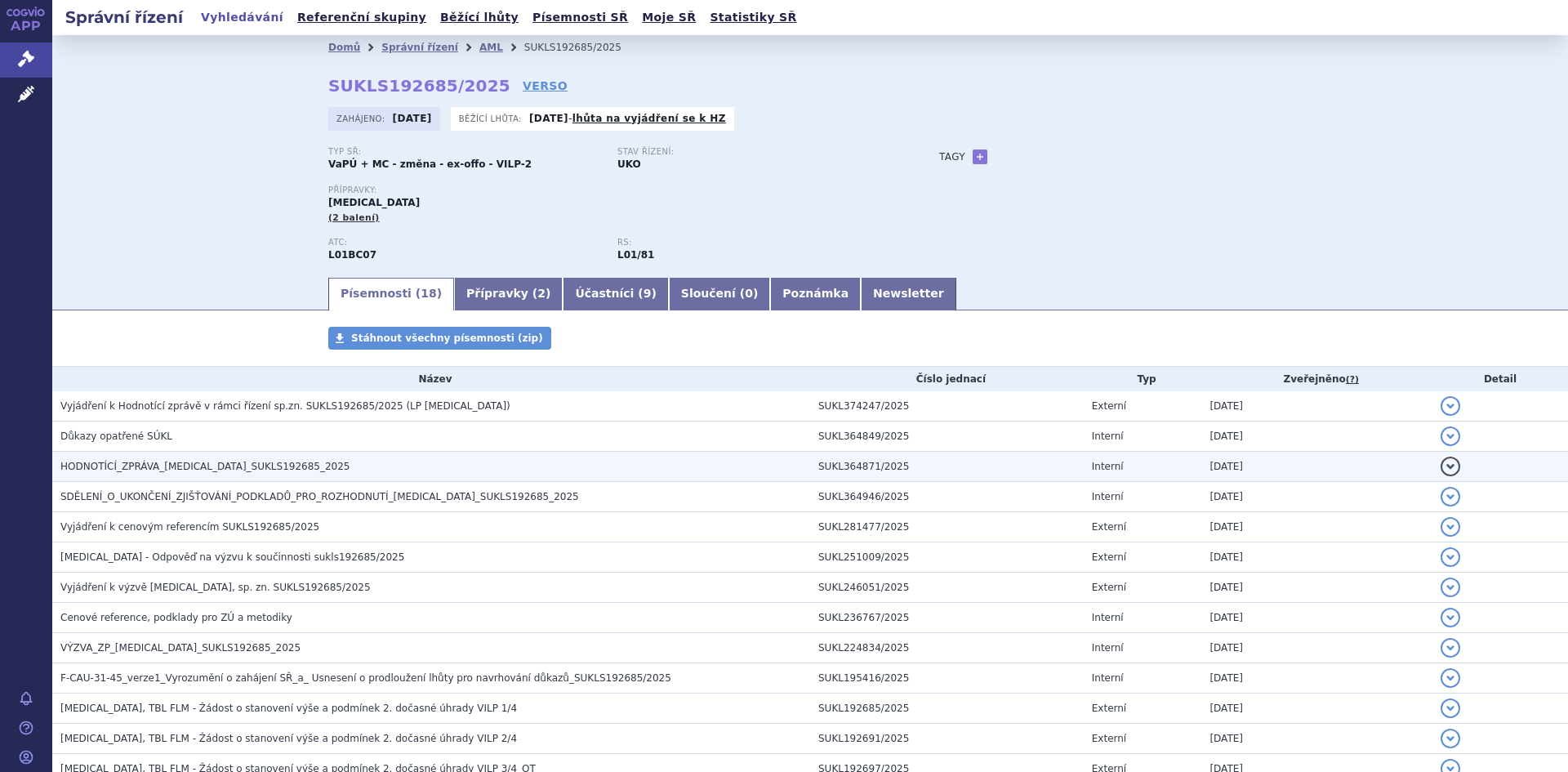
click at [228, 466] on span "HODNOTÍCÍ_ZPRÁVA_ONUREG_SUKLS192685_2025" at bounding box center [204, 466] width 290 height 12
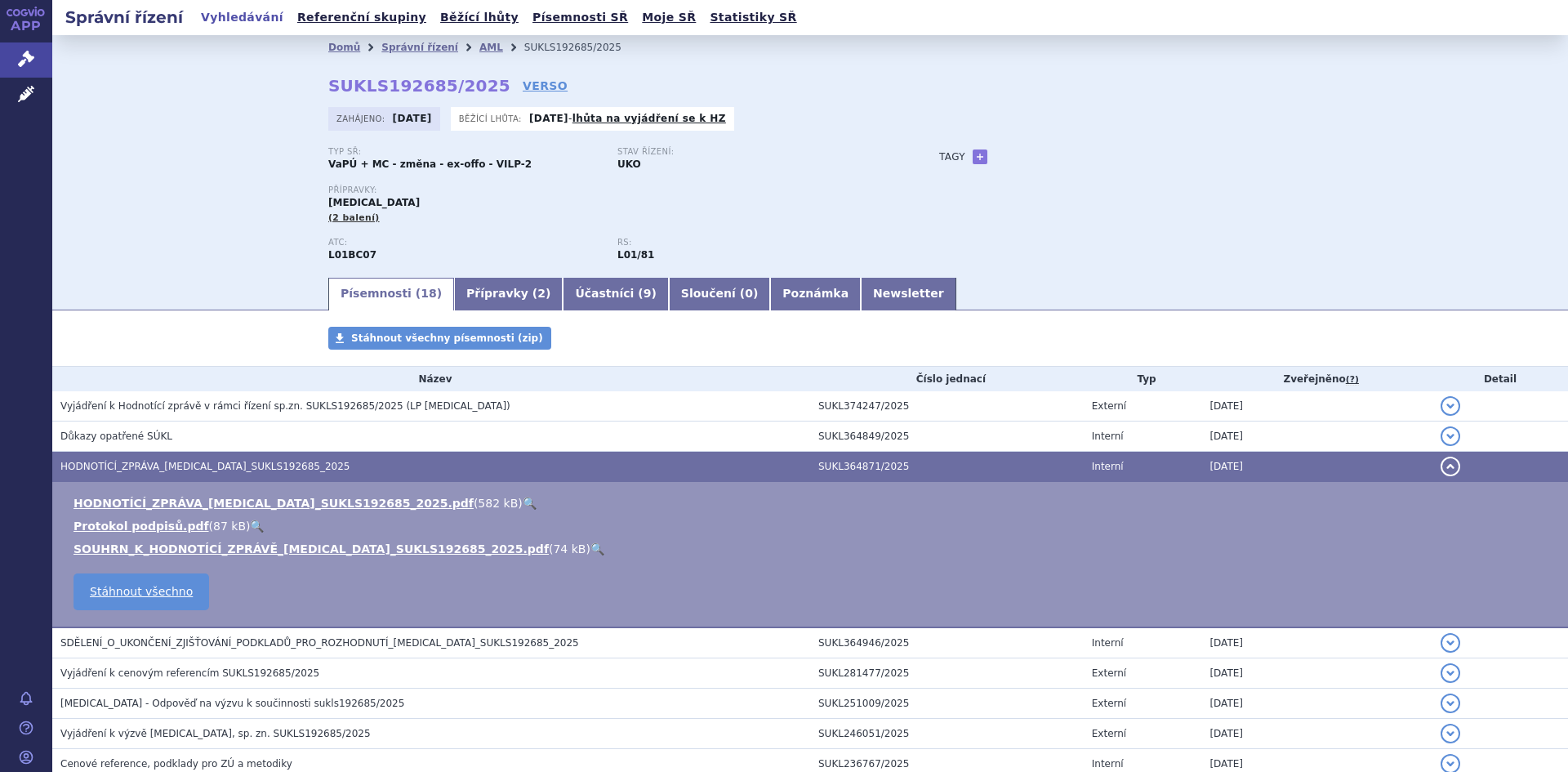
click at [590, 546] on link "🔍" at bounding box center [596, 549] width 13 height 13
click at [480, 49] on link "AML" at bounding box center [491, 47] width 23 height 12
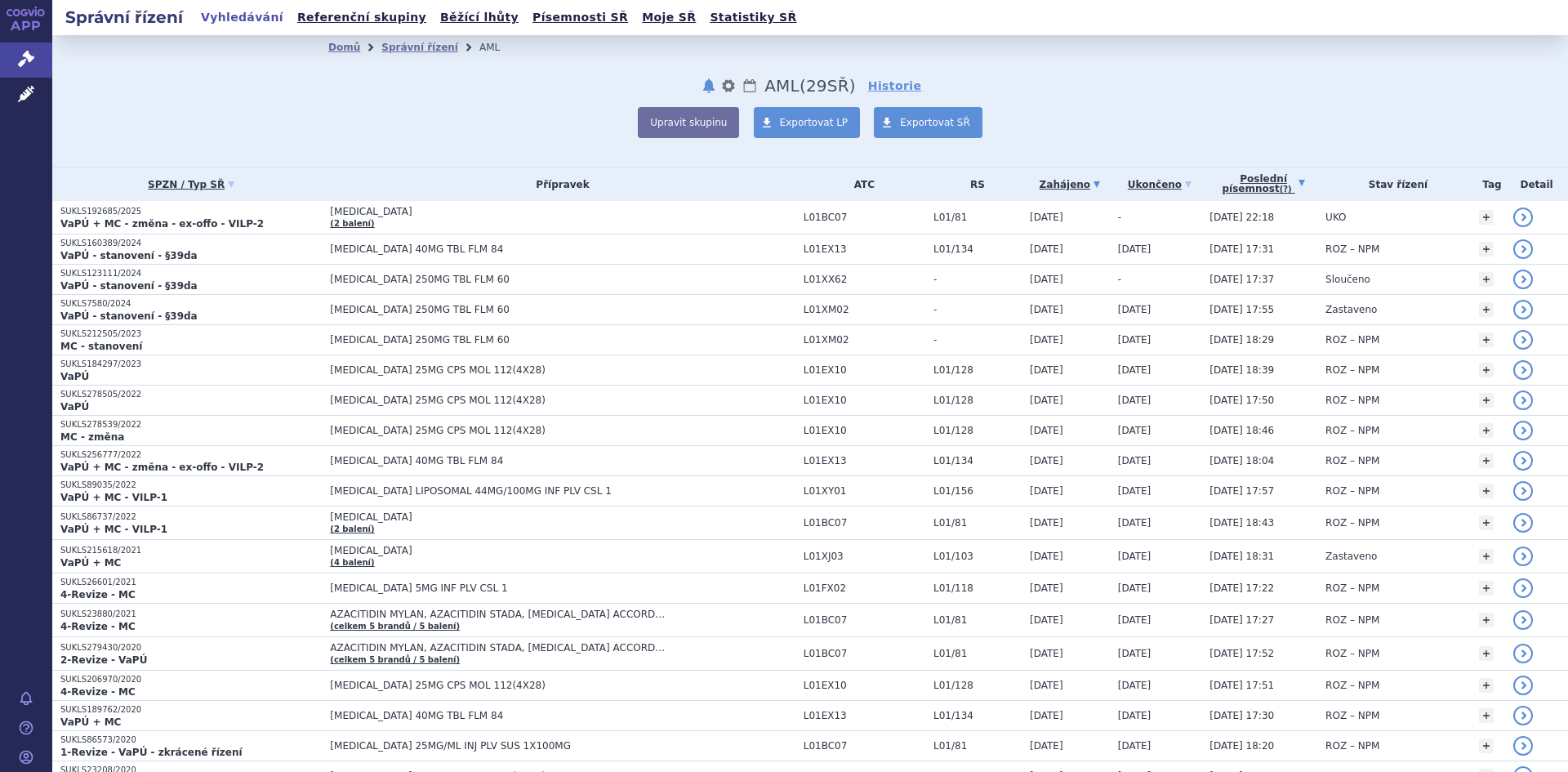
click at [1238, 188] on link "Poslední písemnost (?)" at bounding box center [1263, 184] width 108 height 33
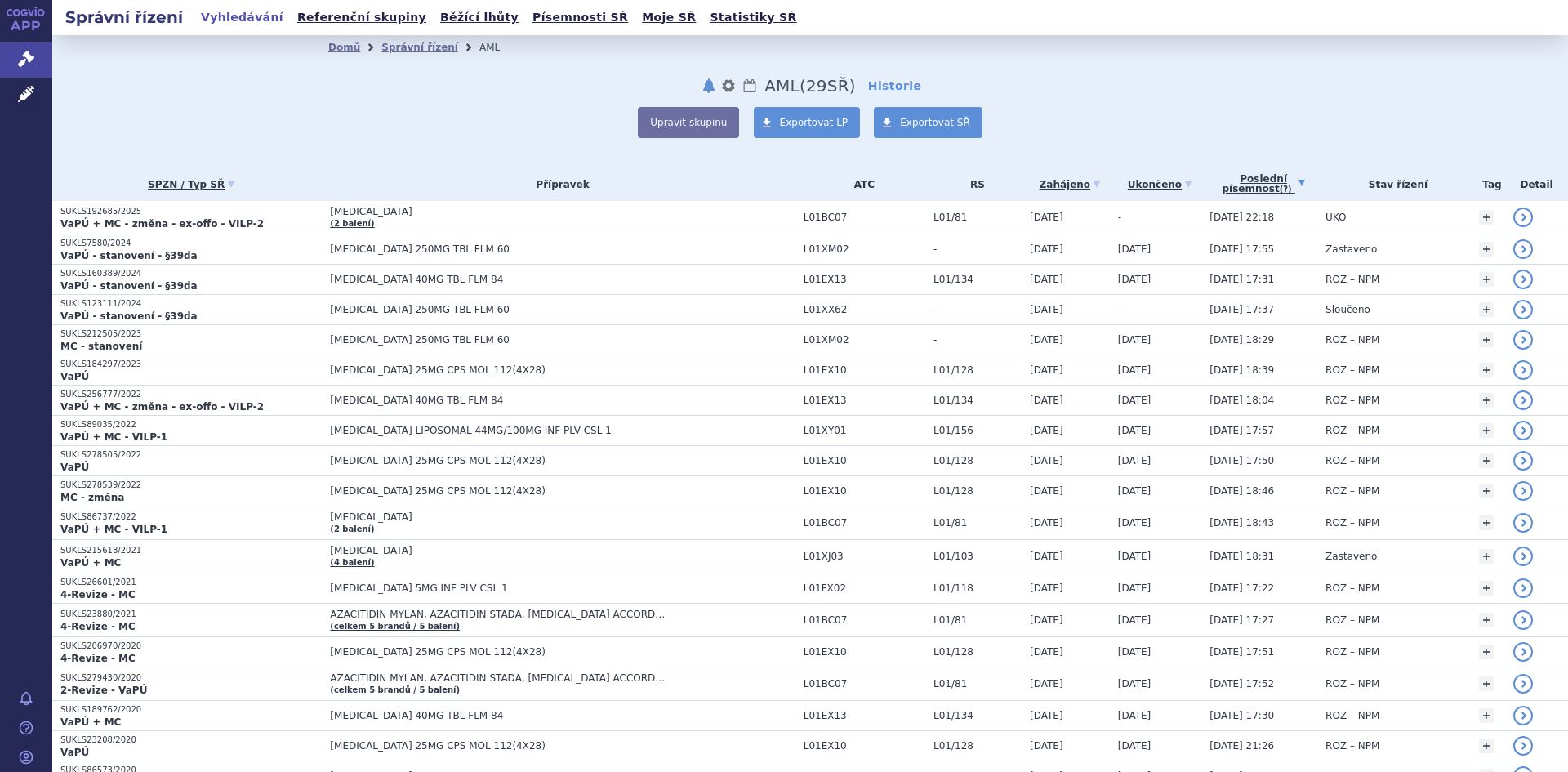
click at [705, 81] on button "notifikace" at bounding box center [708, 86] width 16 height 20
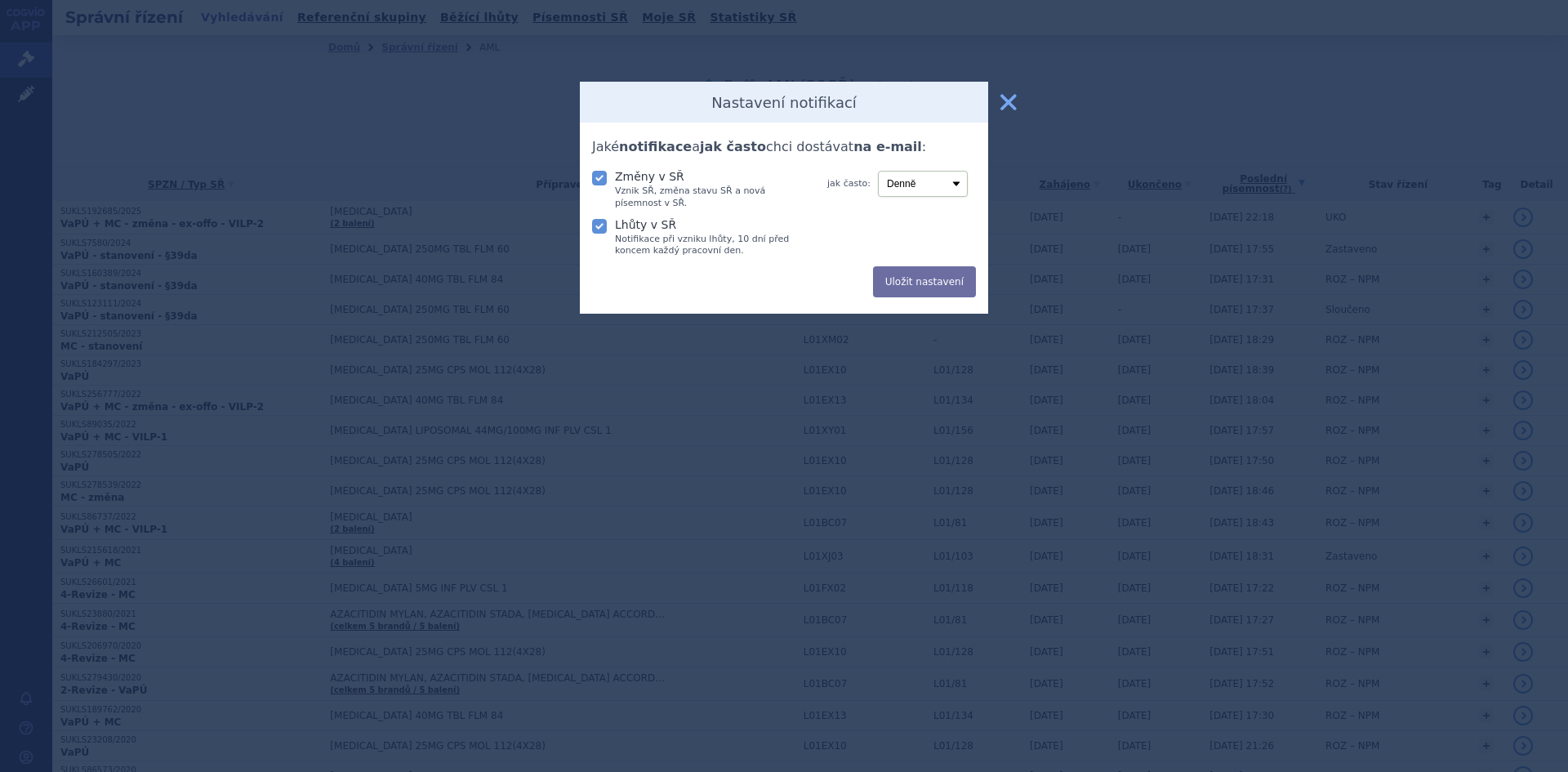
click at [1008, 101] on button "zavřít" at bounding box center [1009, 102] width 32 height 32
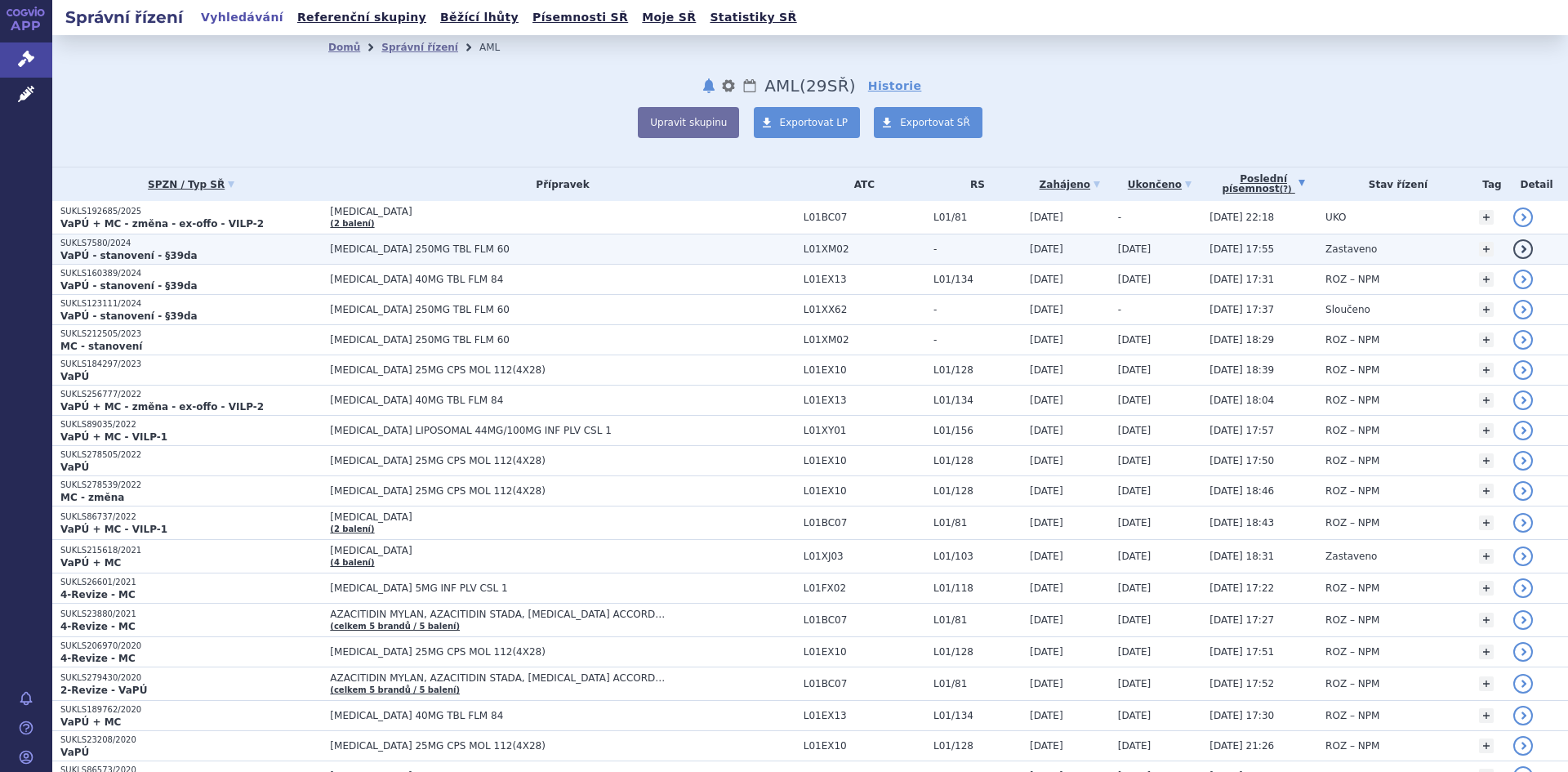
click at [437, 247] on span "[MEDICAL_DATA] 250MG TBL FLM 60" at bounding box center [533, 248] width 408 height 12
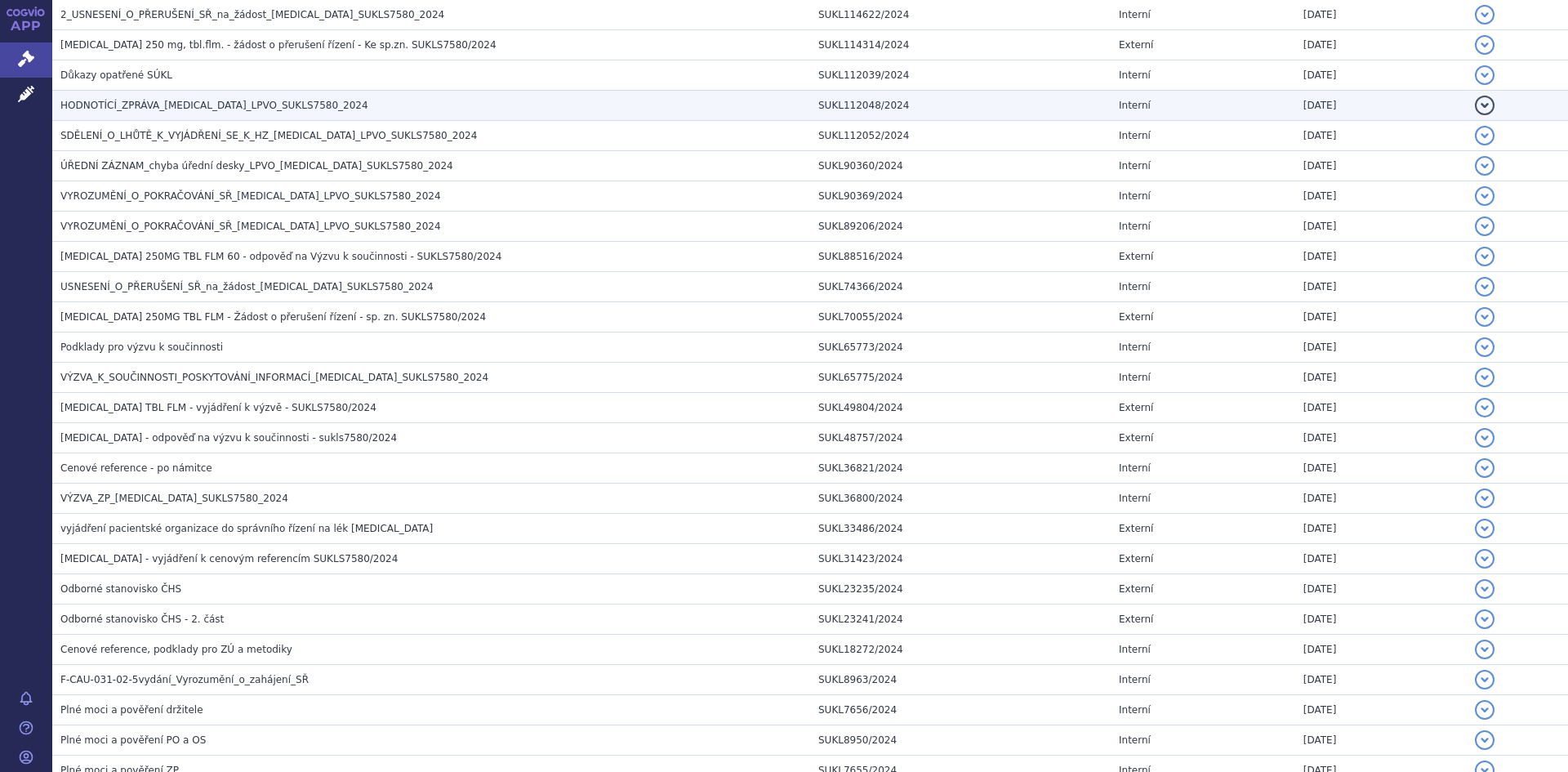
scroll to position [2362, 0]
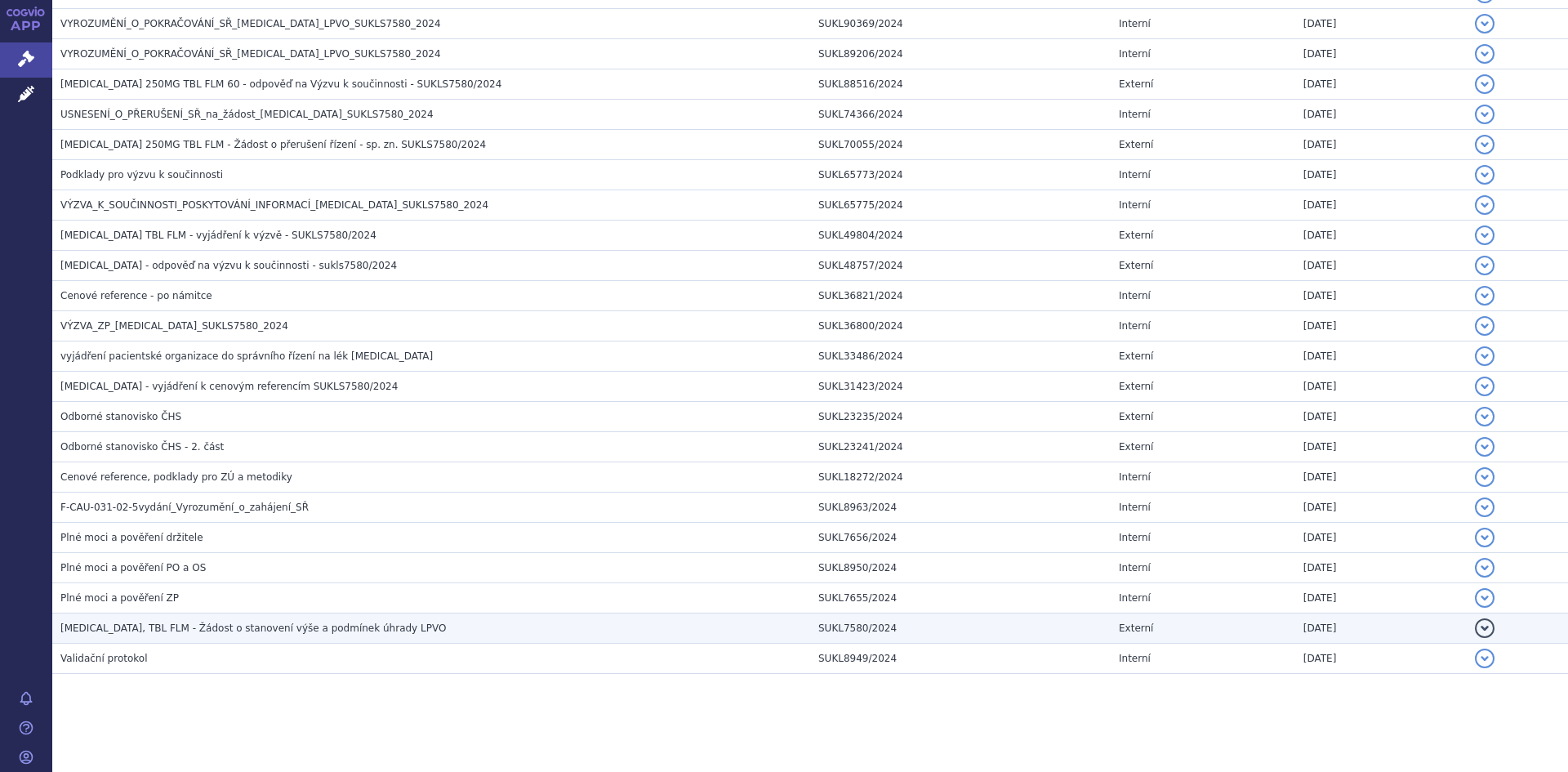
click at [282, 634] on span "TIBSOVO, TBL FLM - Žádost o stanovení výše a podmínek úhrady LPVO" at bounding box center [253, 628] width 386 height 12
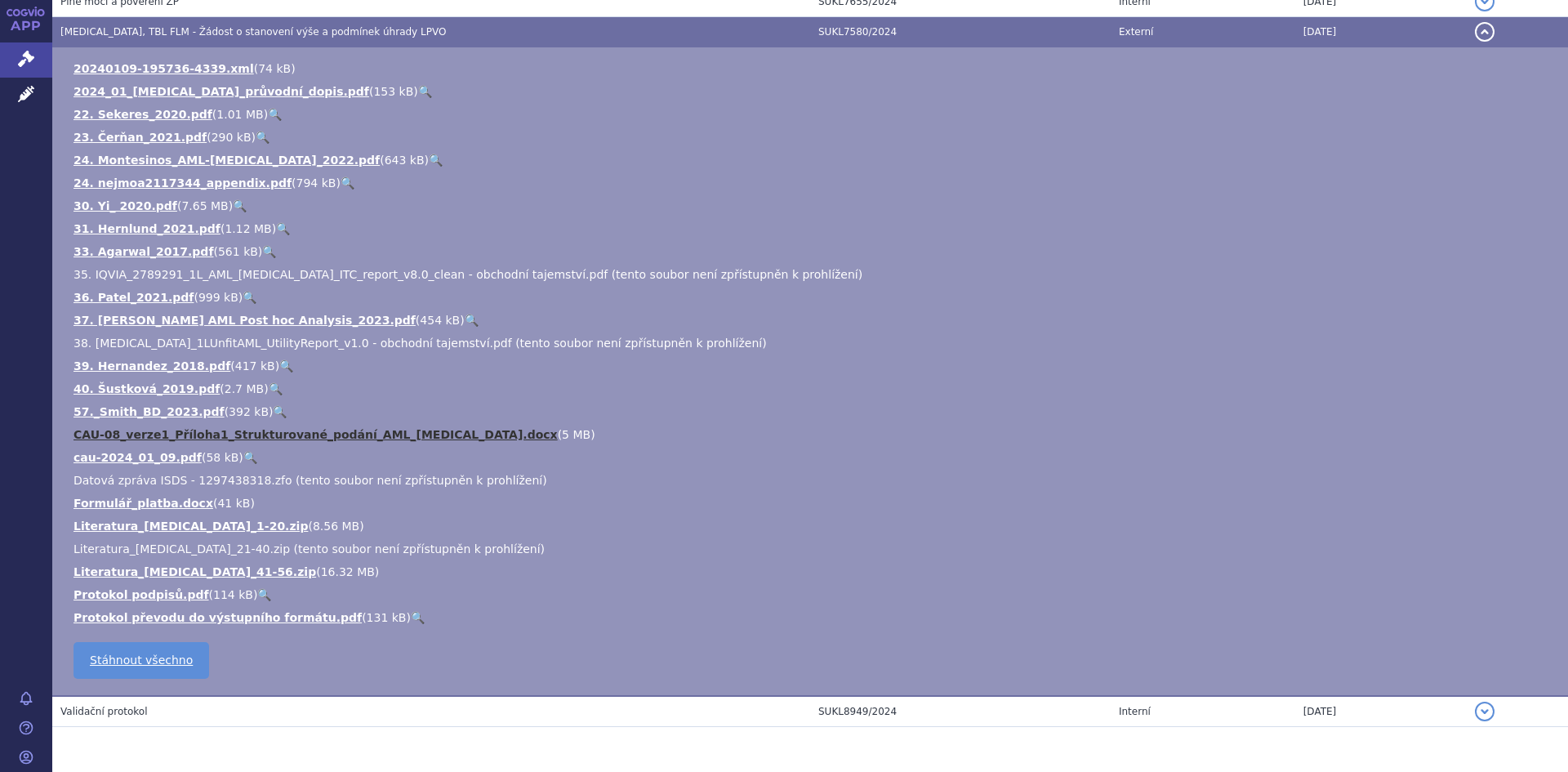
scroll to position [2929, 0]
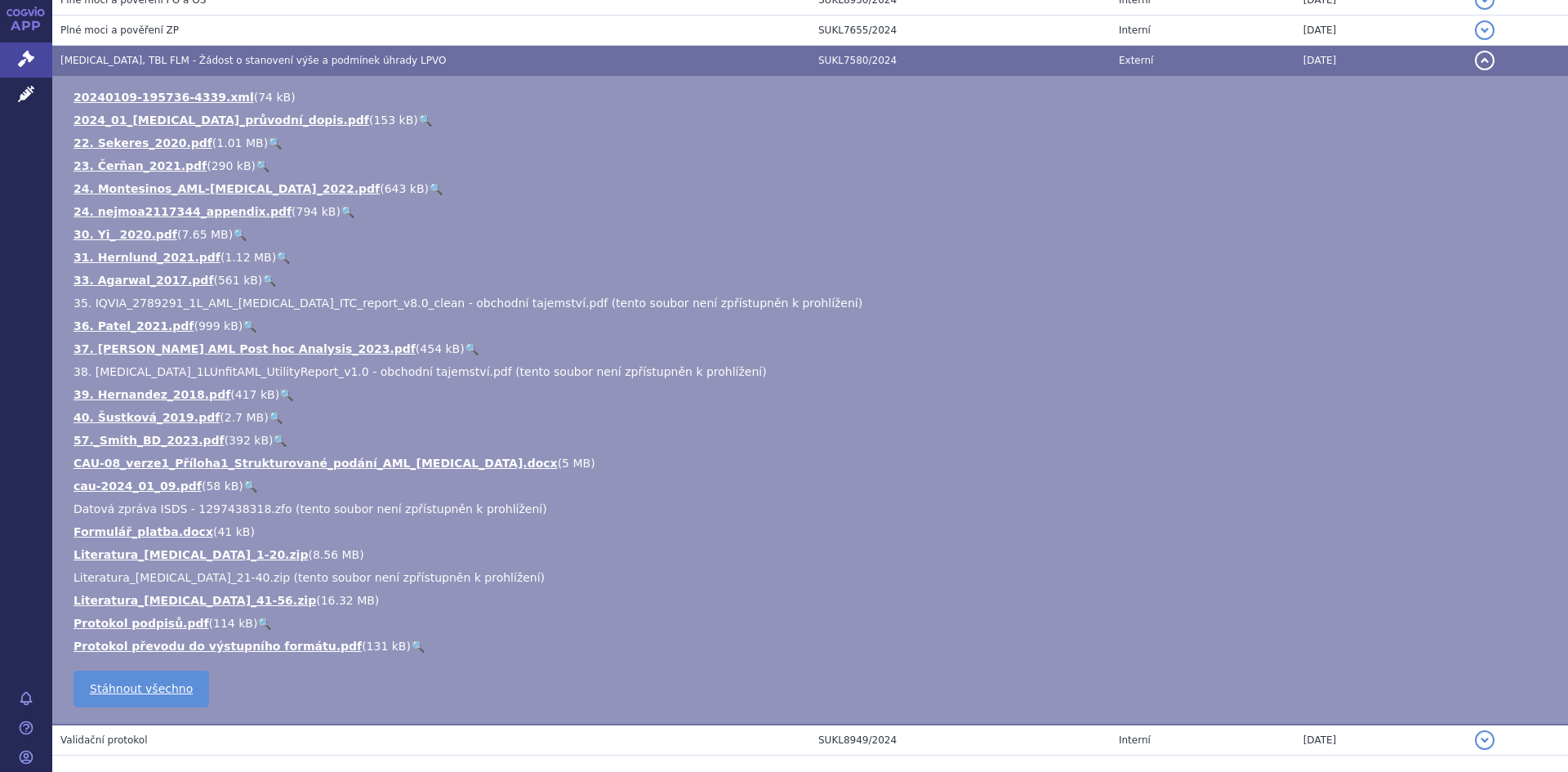
click at [418, 117] on link "🔍" at bounding box center [424, 120] width 13 height 13
click at [422, 464] on link "CAU-08_verze1_Příloha1_Strukturované_podání_AML_Tibsovo.docx" at bounding box center [316, 463] width 484 height 13
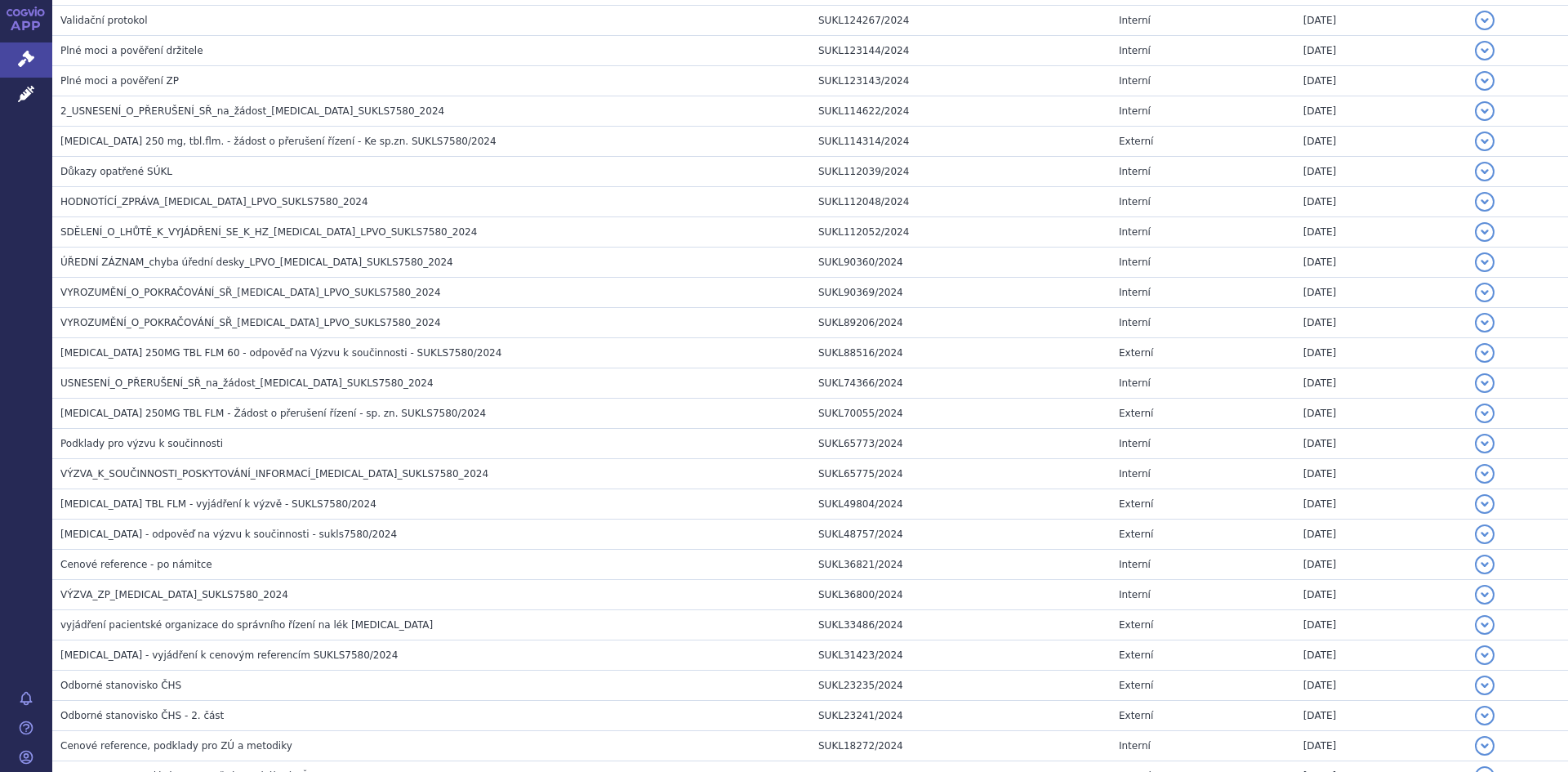
scroll to position [1868, 0]
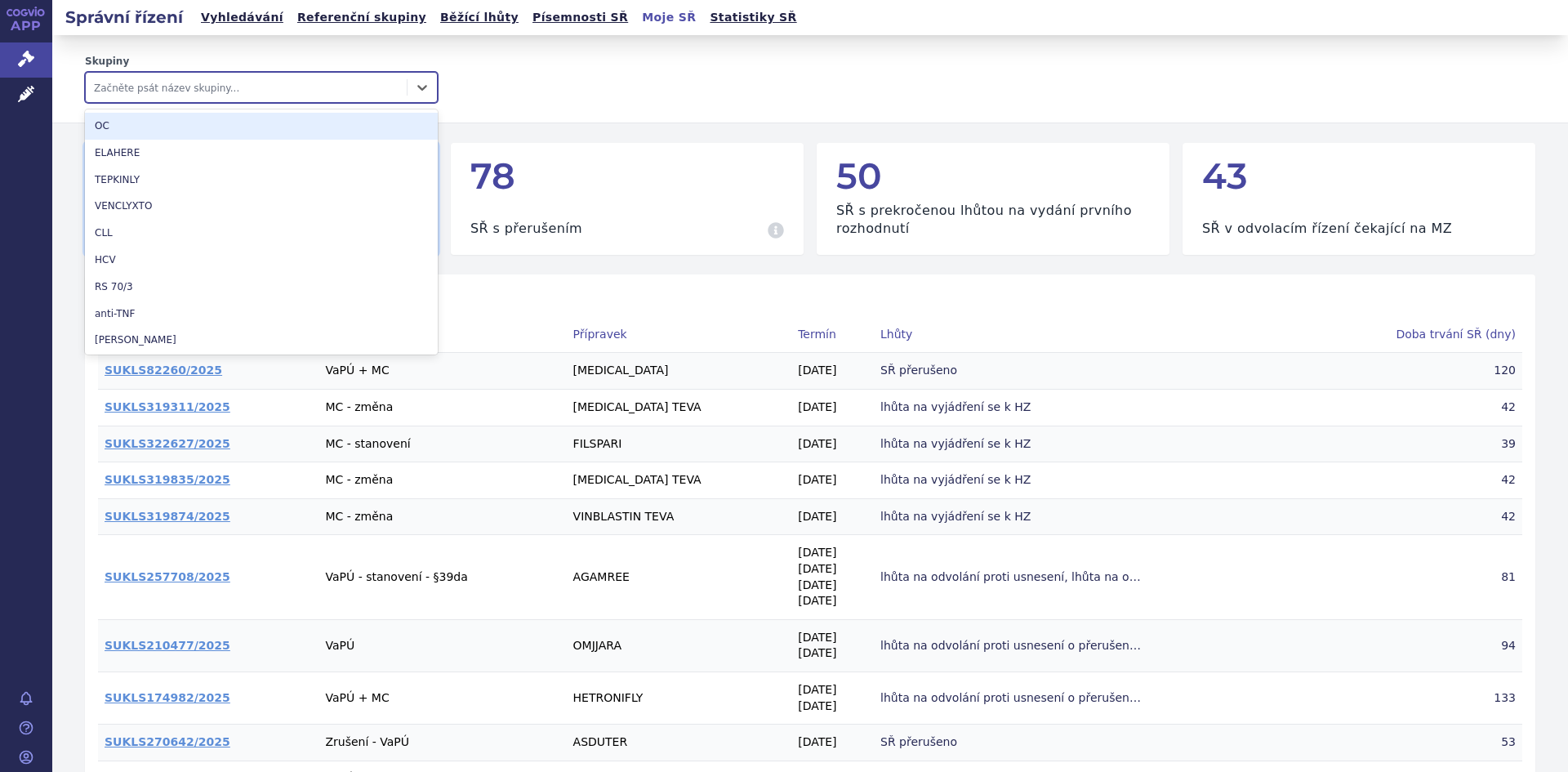
click at [122, 82] on div at bounding box center [247, 88] width 305 height 20
click at [39, 94] on link "Léčivé přípravky" at bounding box center [26, 95] width 52 height 34
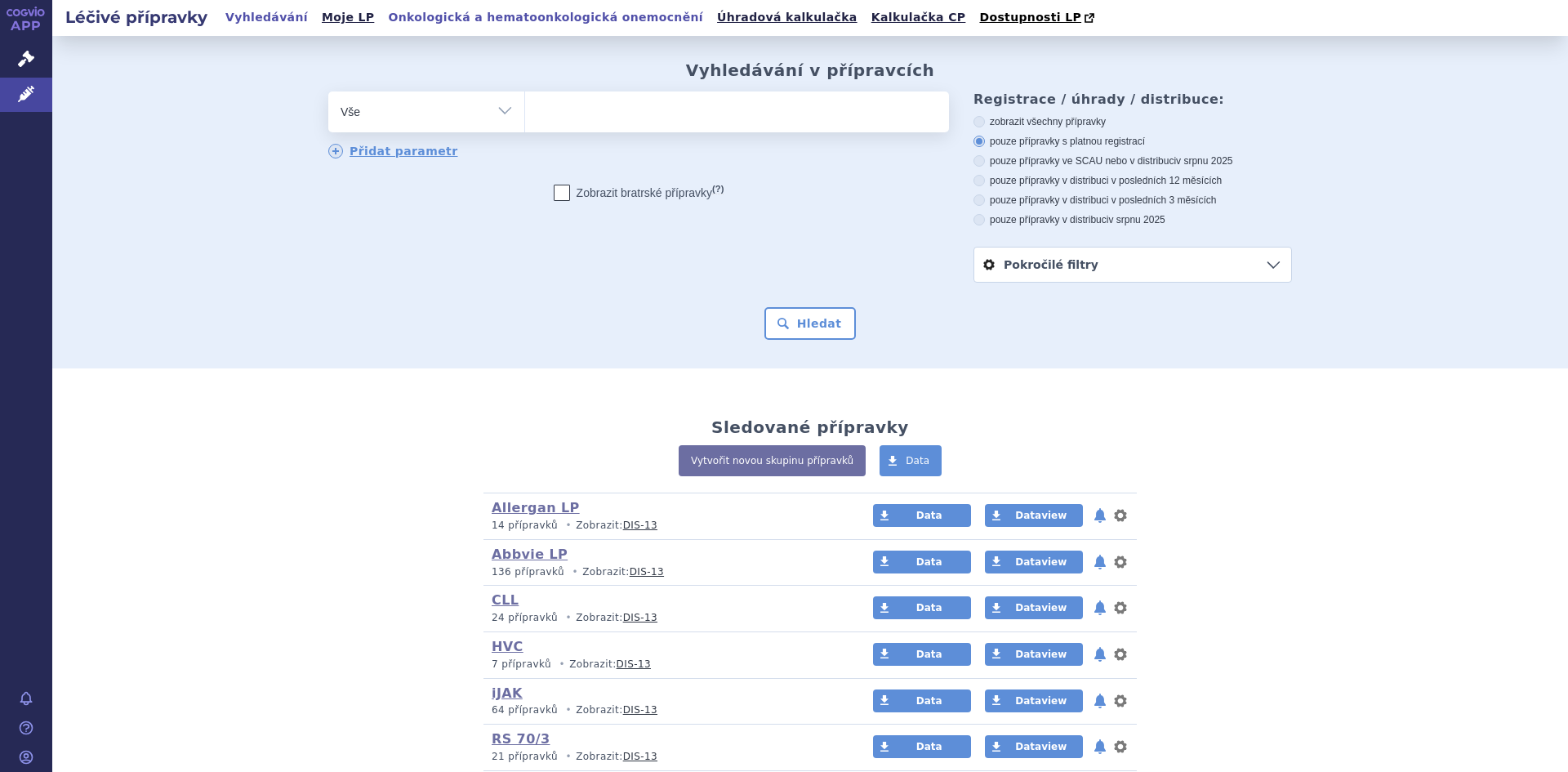
click at [445, 23] on link "Onkologická a hematoonkologická onemocnění" at bounding box center [545, 17] width 325 height 22
click at [447, 18] on link "Onkologická a hematoonkologická onemocnění" at bounding box center [545, 17] width 325 height 22
